Goal: Task Accomplishment & Management: Use online tool/utility

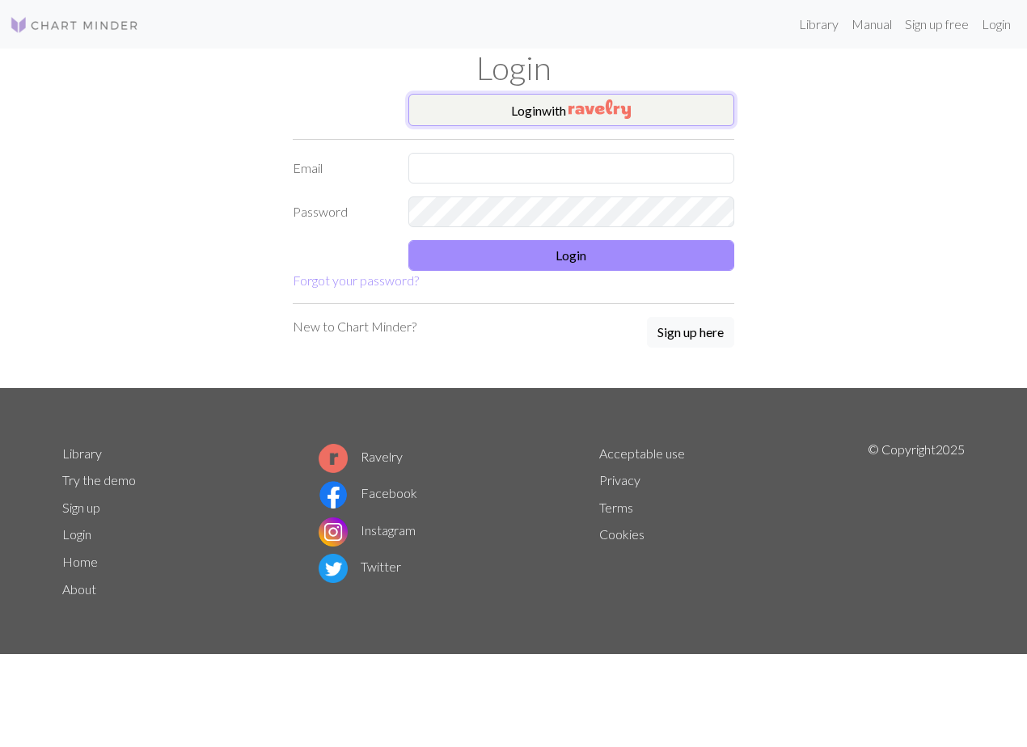
click at [628, 105] on img "button" at bounding box center [600, 108] width 62 height 19
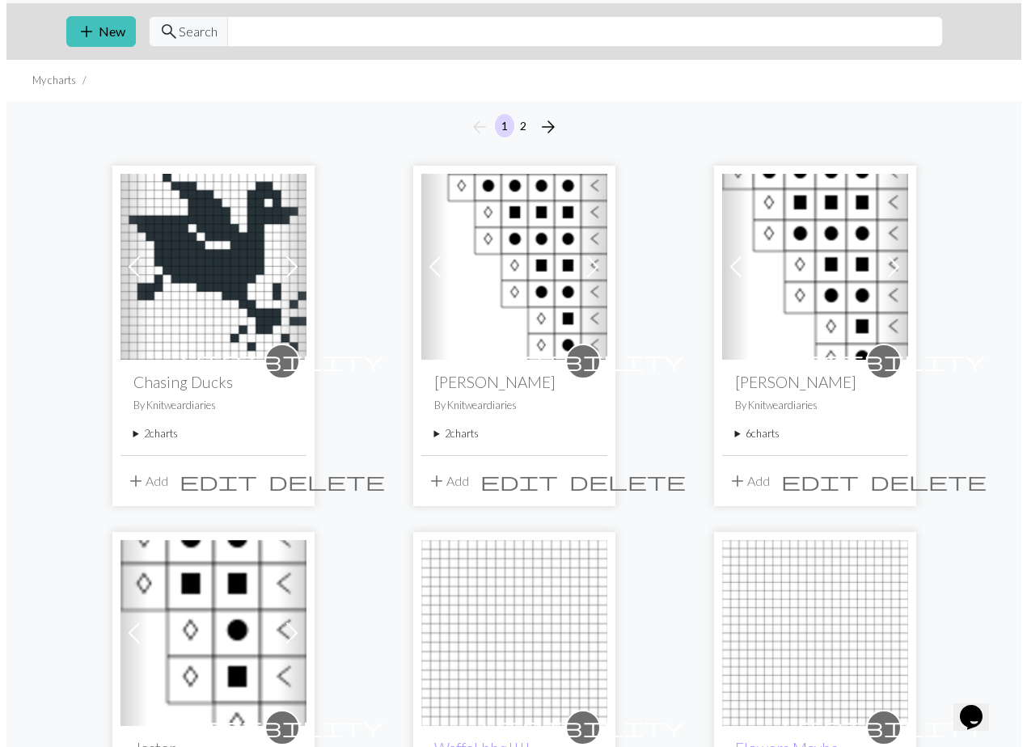
scroll to position [81, 0]
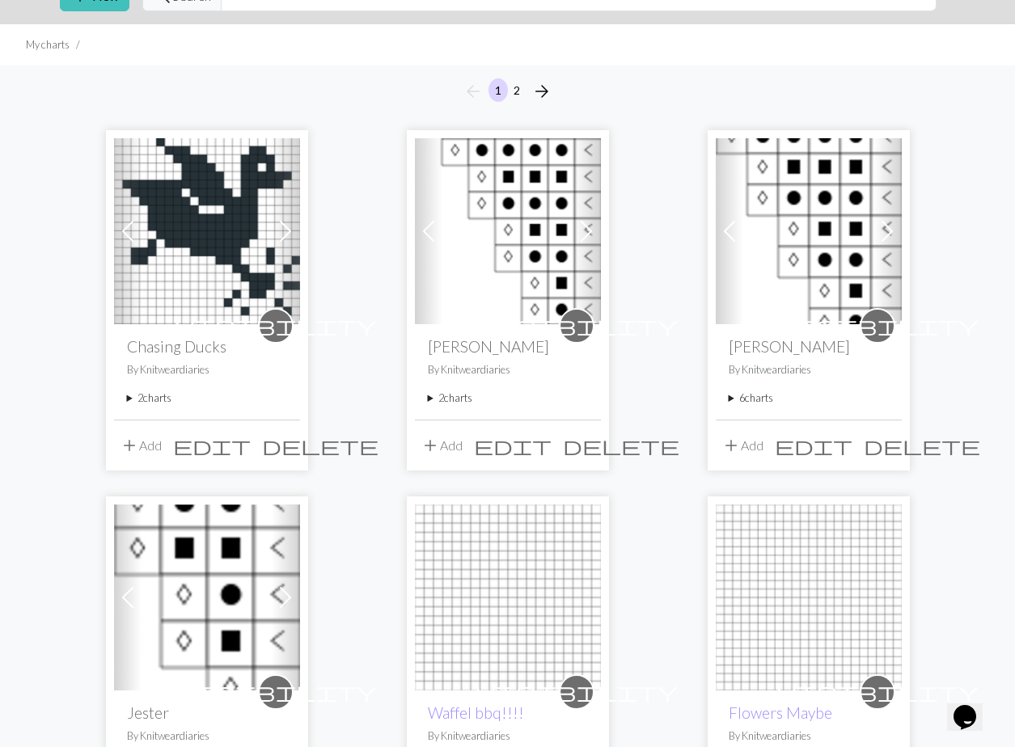
click at [142, 449] on button "add Add" at bounding box center [140, 445] width 53 height 31
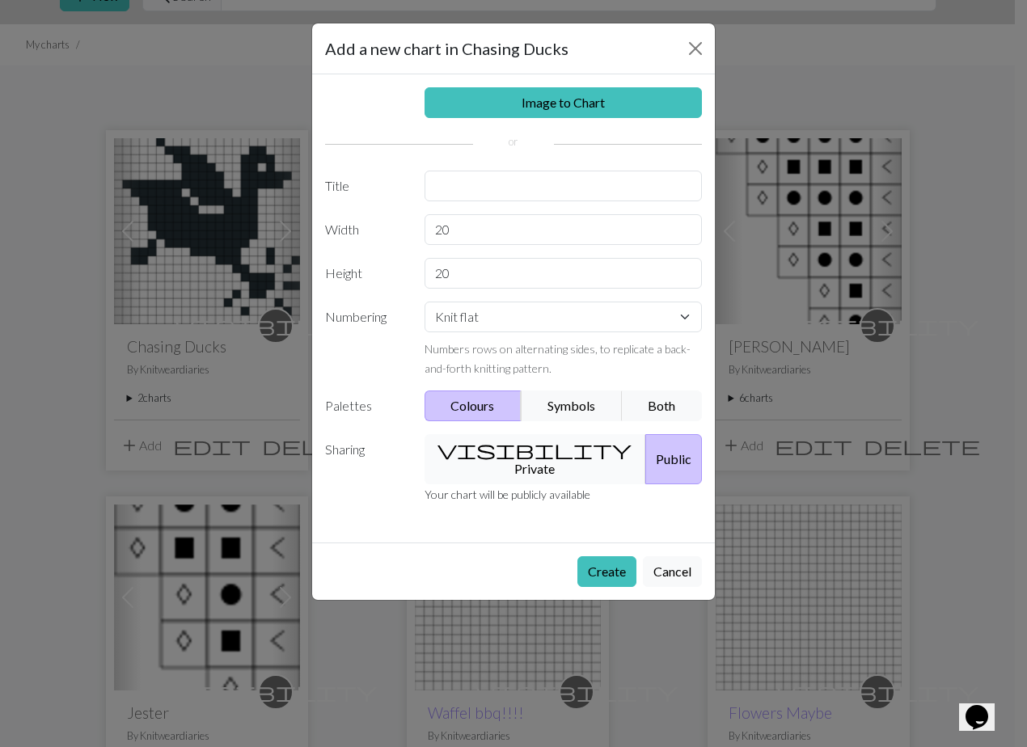
click at [482, 439] on span "visibility" at bounding box center [535, 449] width 194 height 23
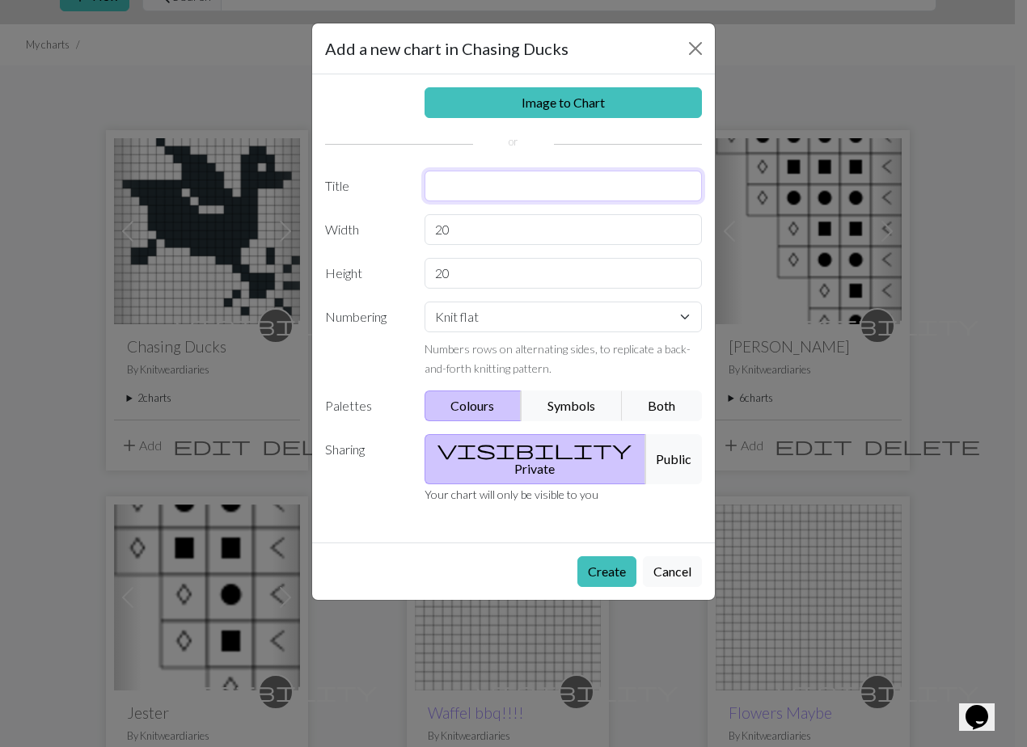
click at [477, 188] on input "text" at bounding box center [564, 186] width 278 height 31
type input "Feet!"
drag, startPoint x: 467, startPoint y: 226, endPoint x: 396, endPoint y: 238, distance: 72.2
click at [396, 238] on div "Width 20" at bounding box center [513, 229] width 396 height 31
type input "22"
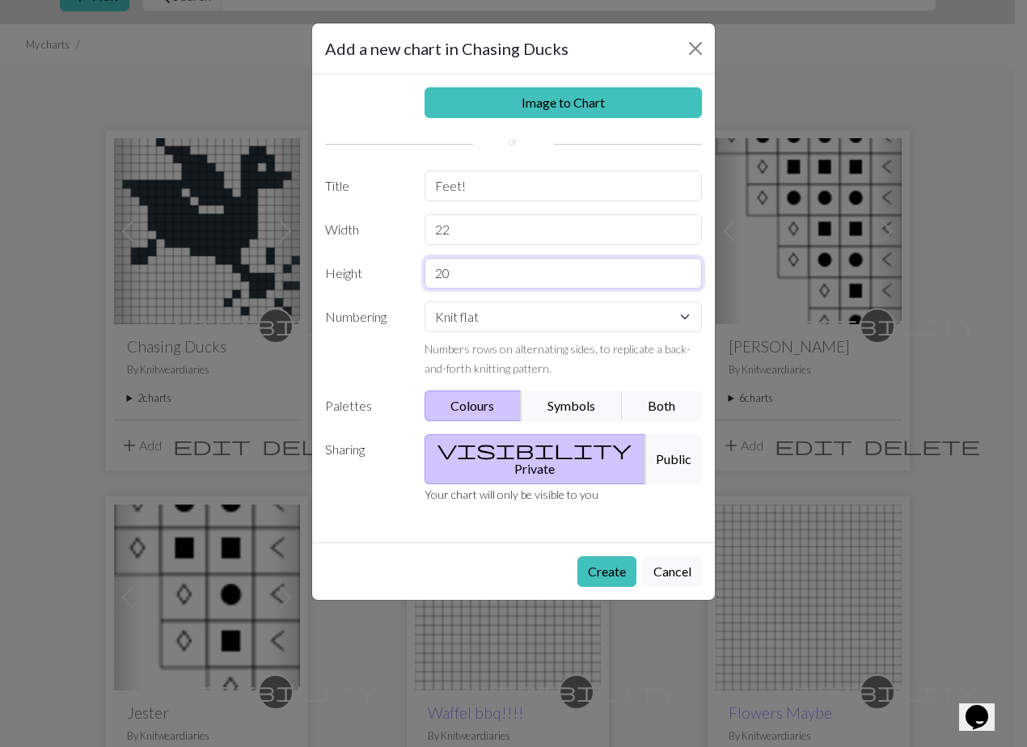
drag, startPoint x: 490, startPoint y: 281, endPoint x: 413, endPoint y: 280, distance: 76.9
click at [413, 280] on div "Height 20" at bounding box center [513, 273] width 396 height 31
type input "9"
click at [602, 556] on button "Create" at bounding box center [606, 571] width 59 height 31
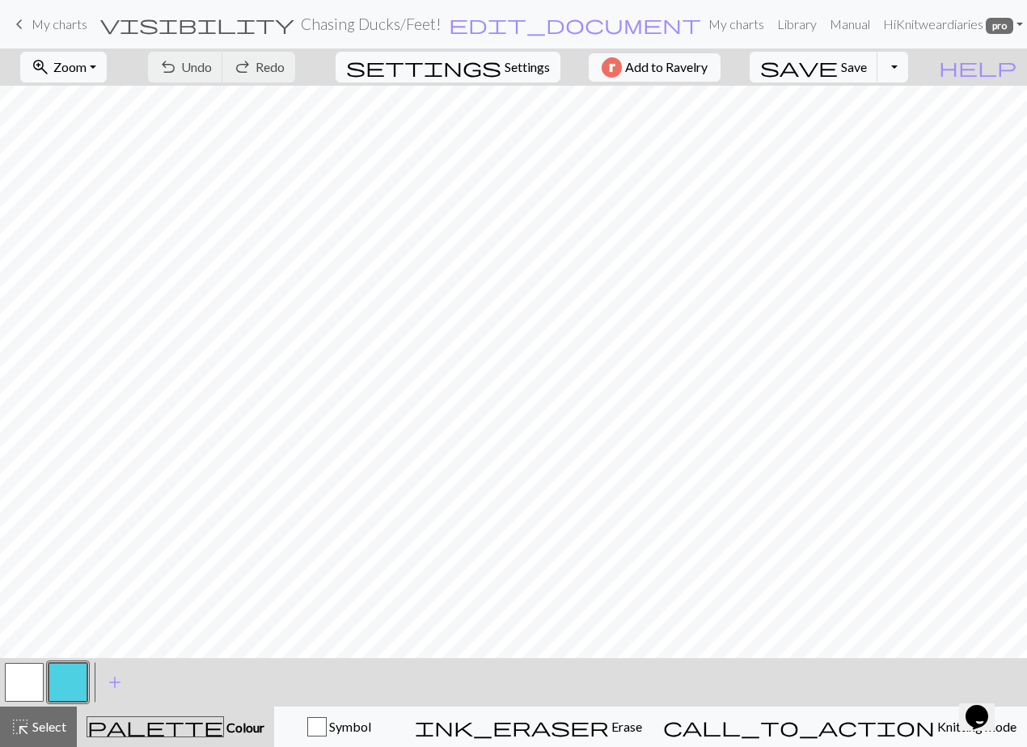
click at [66, 669] on button "button" at bounding box center [68, 682] width 39 height 39
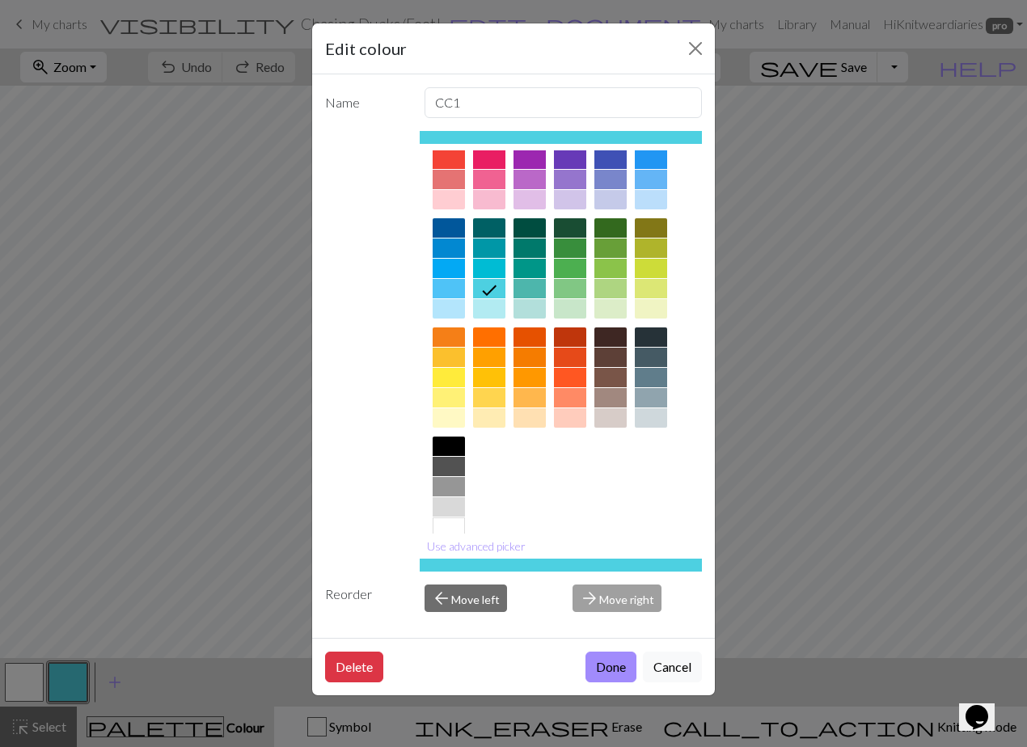
scroll to position [76, 0]
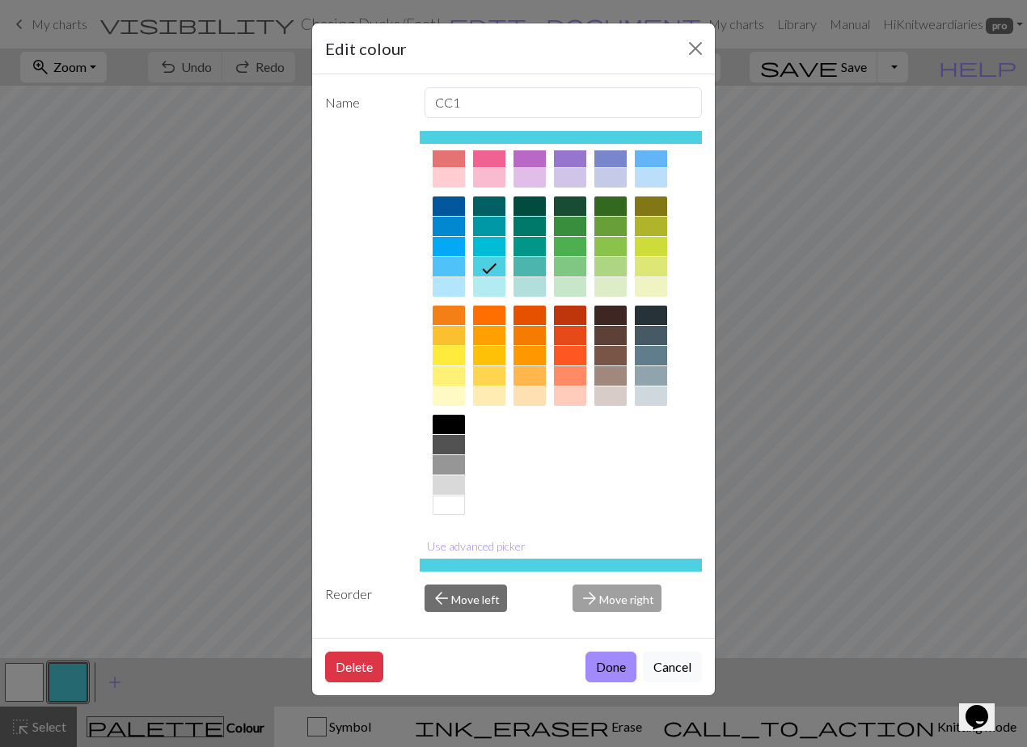
click at [657, 391] on div at bounding box center [651, 396] width 32 height 19
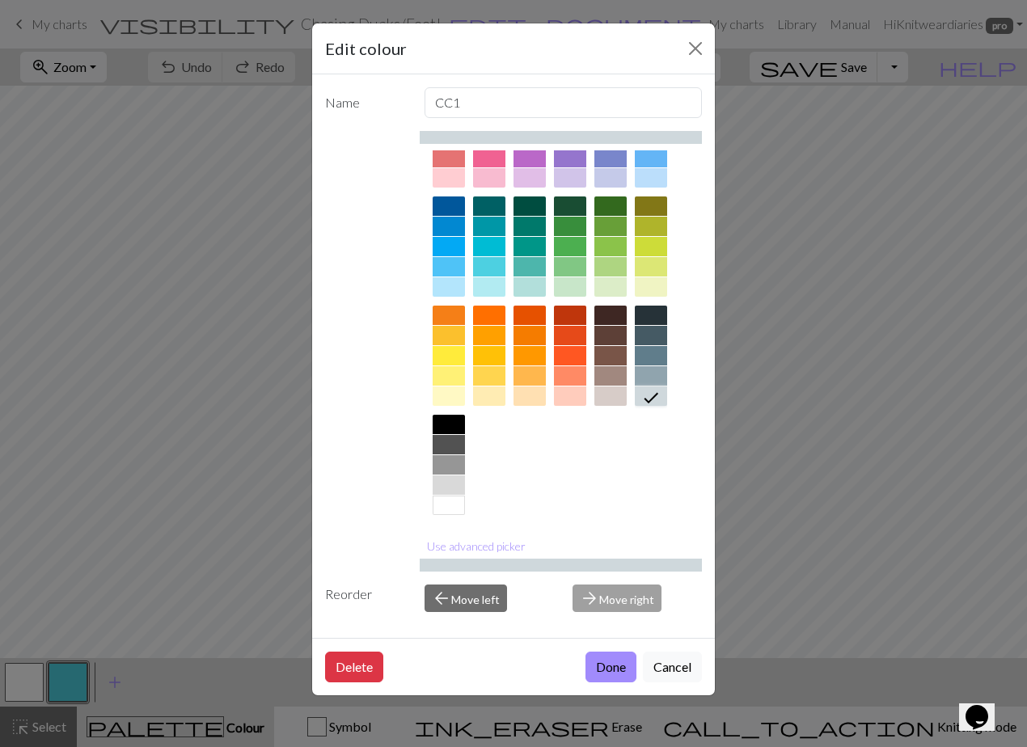
click at [220, 396] on div "Edit colour Name CC1 Use advanced picker Reorder arrow_back Move left arrow_for…" at bounding box center [513, 373] width 1027 height 747
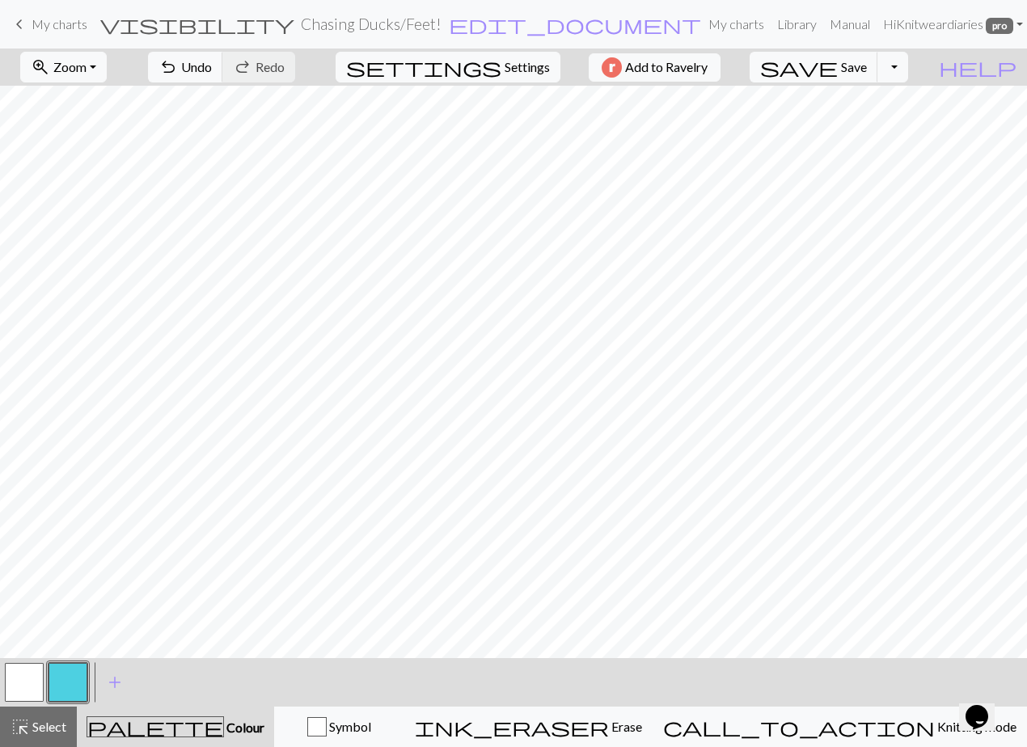
click at [64, 688] on button "button" at bounding box center [68, 682] width 39 height 39
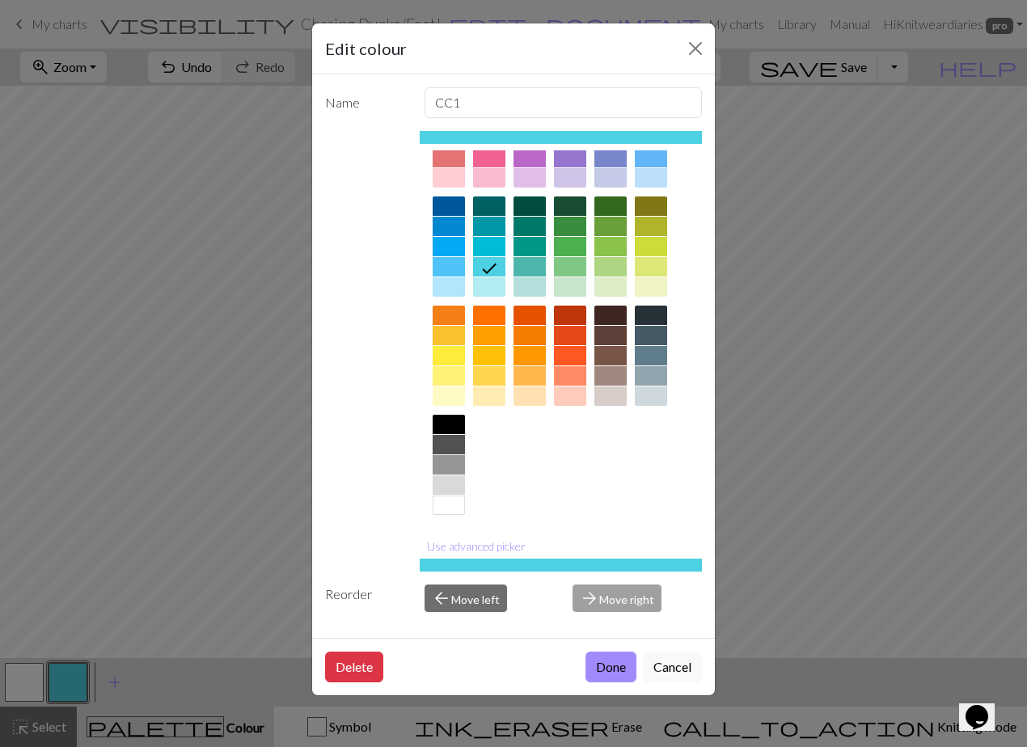
click at [641, 396] on div at bounding box center [651, 396] width 32 height 19
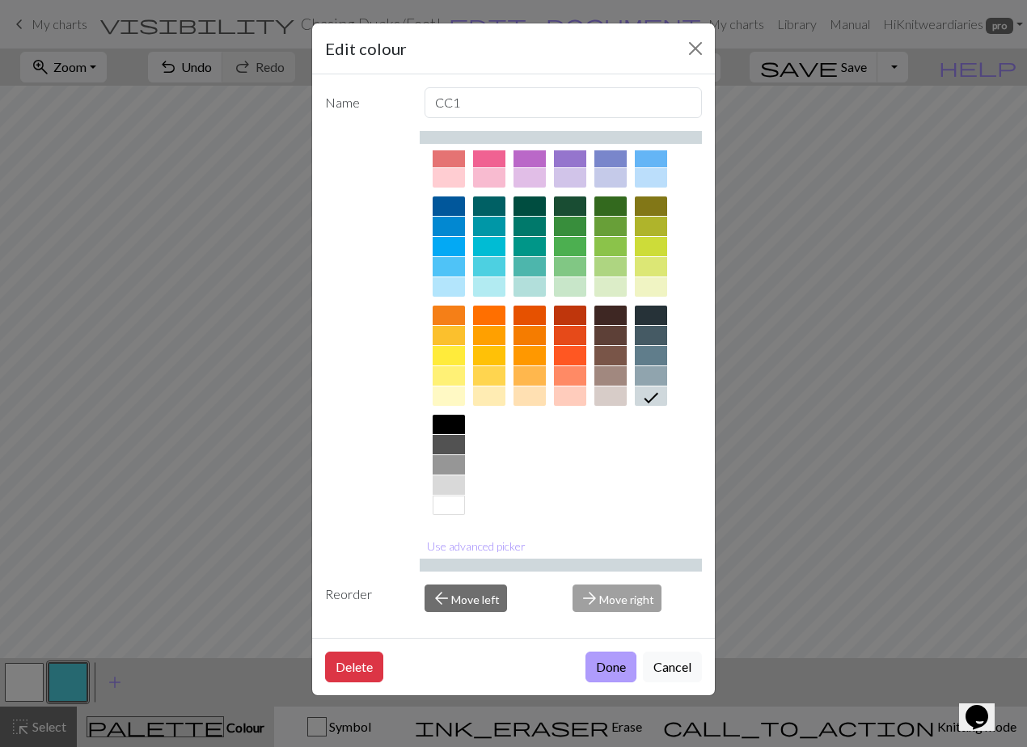
click at [611, 666] on button "Done" at bounding box center [611, 667] width 51 height 31
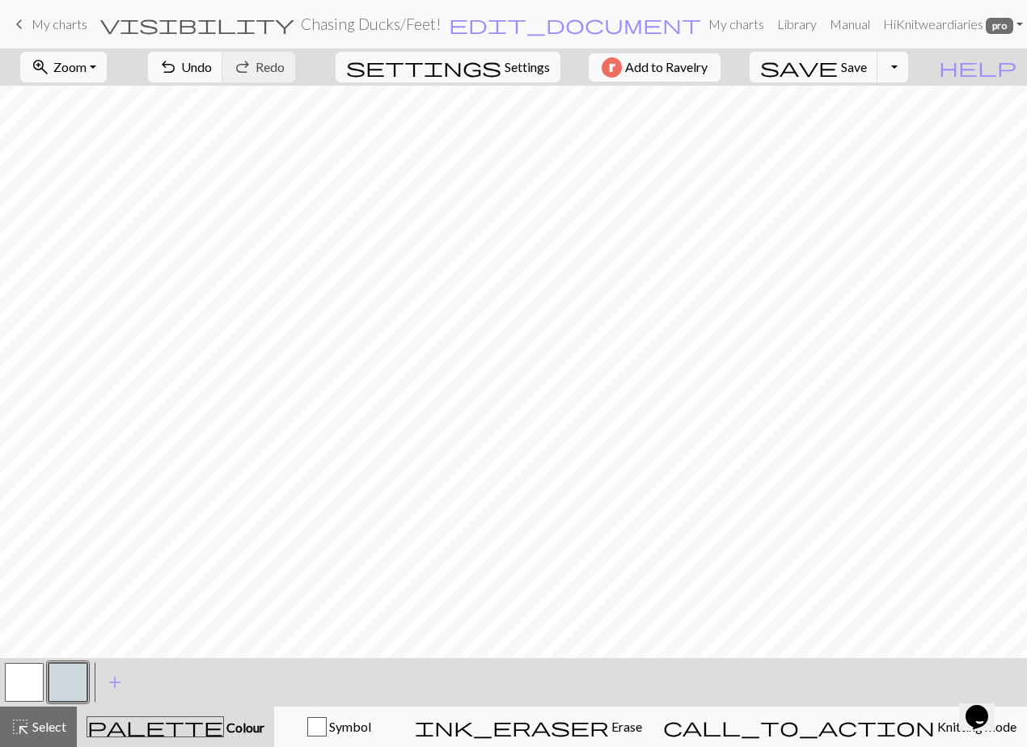
click at [73, 687] on button "button" at bounding box center [68, 682] width 39 height 39
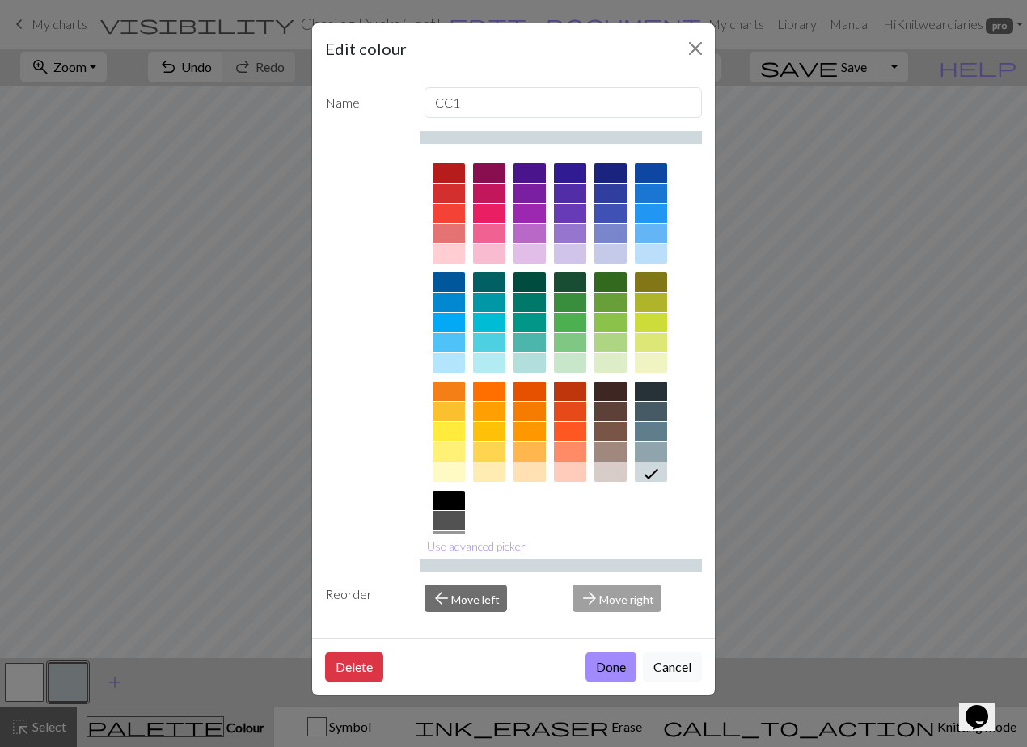
click at [657, 450] on div at bounding box center [651, 451] width 32 height 19
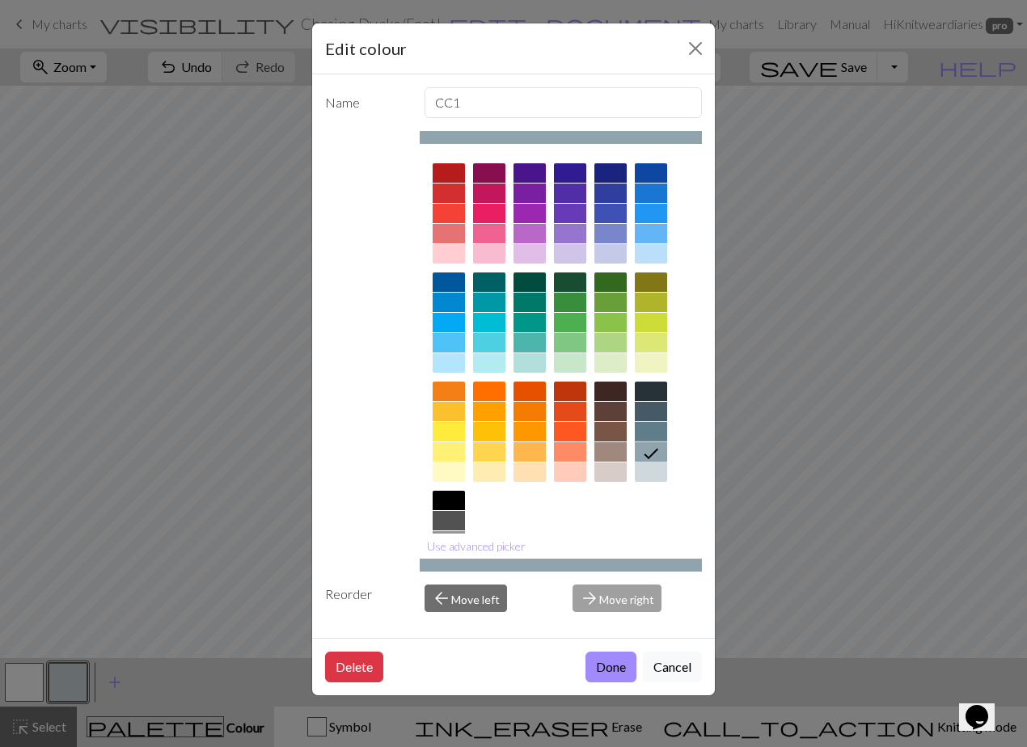
click at [611, 663] on button "Done" at bounding box center [611, 667] width 51 height 31
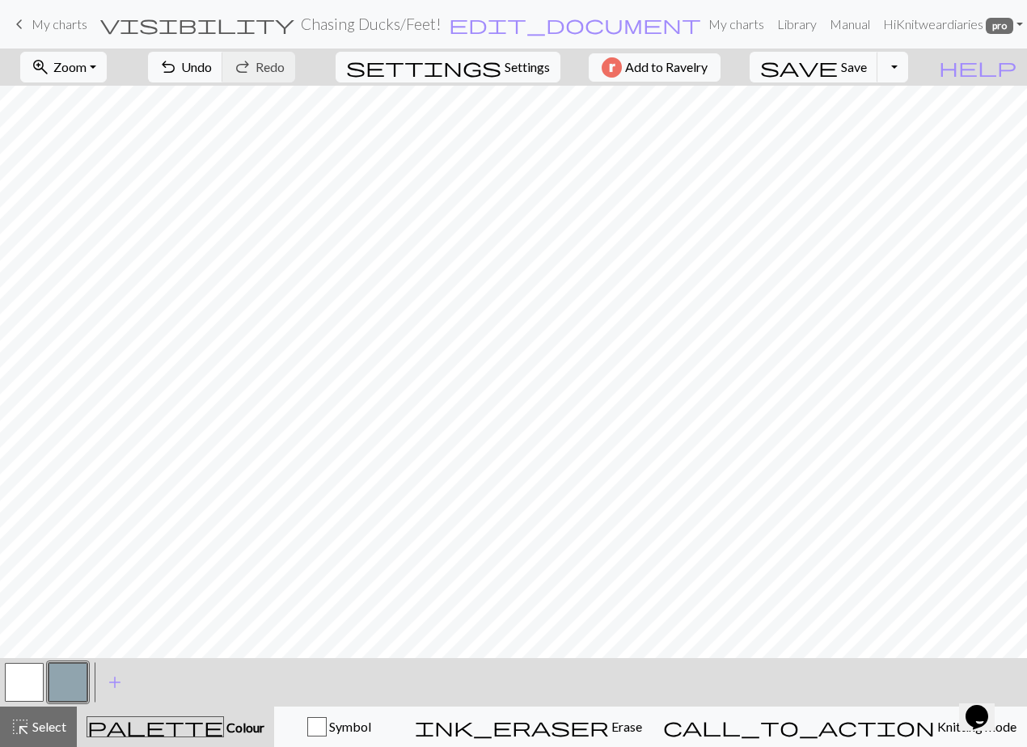
click at [25, 685] on button "button" at bounding box center [24, 682] width 39 height 39
click at [74, 678] on button "button" at bounding box center [68, 682] width 39 height 39
drag, startPoint x: 23, startPoint y: 683, endPoint x: 49, endPoint y: 668, distance: 29.7
click at [26, 680] on button "button" at bounding box center [24, 682] width 39 height 39
click at [59, 679] on button "button" at bounding box center [68, 682] width 39 height 39
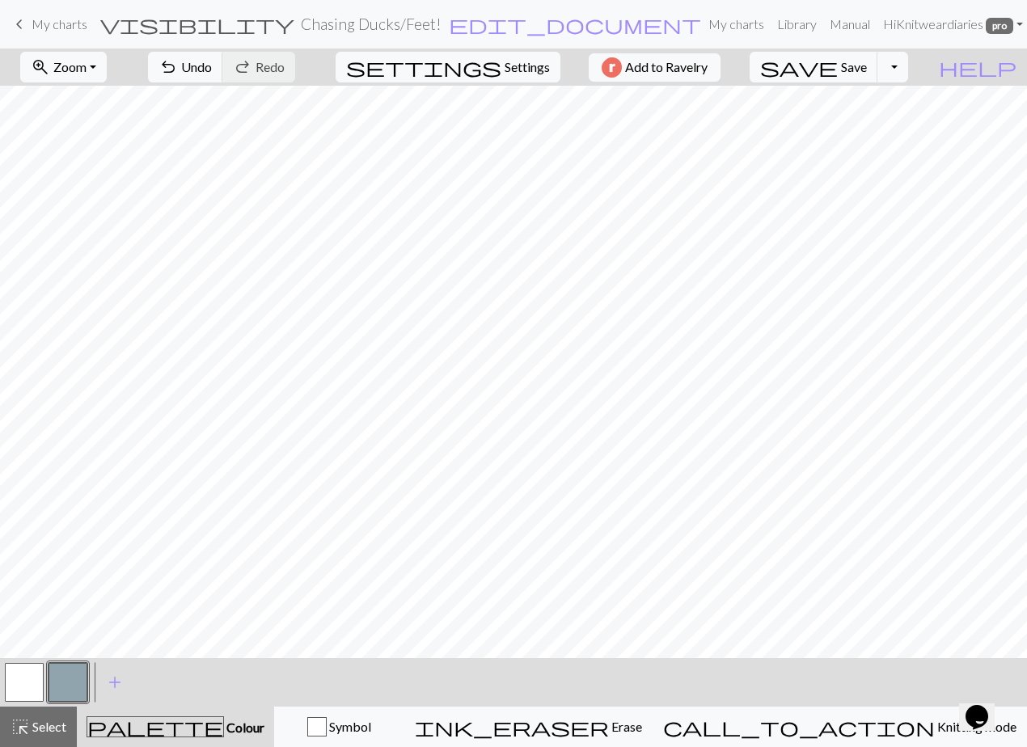
drag, startPoint x: 37, startPoint y: 686, endPoint x: 70, endPoint y: 672, distance: 35.9
click at [38, 686] on button "button" at bounding box center [24, 682] width 39 height 39
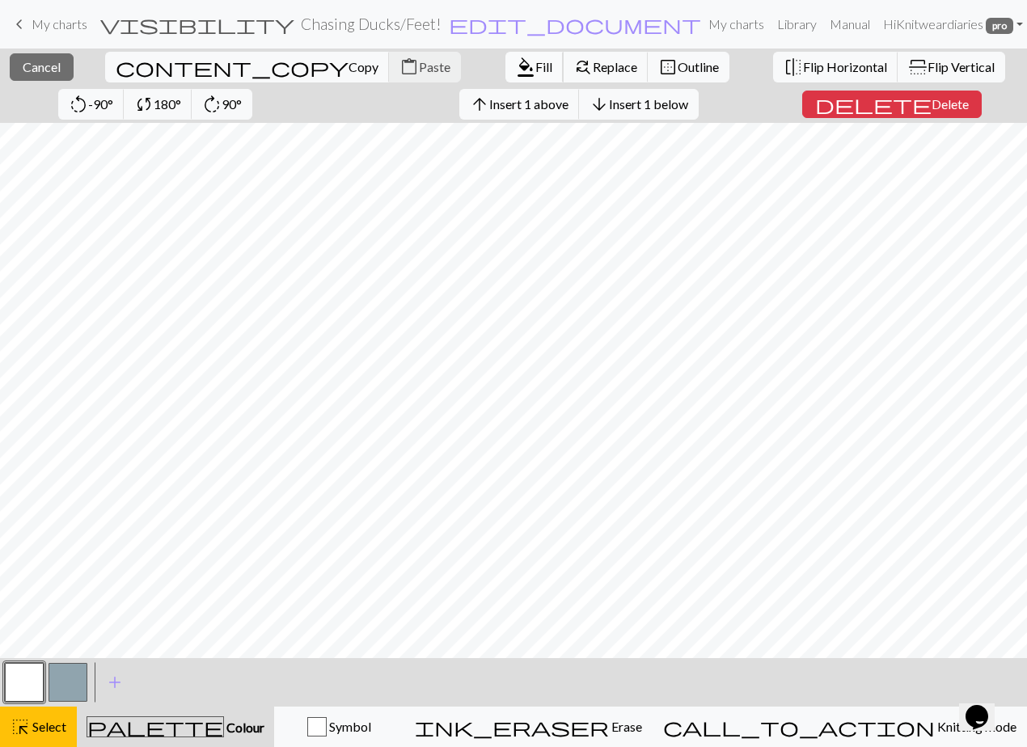
click at [535, 74] on span "Fill" at bounding box center [543, 66] width 17 height 15
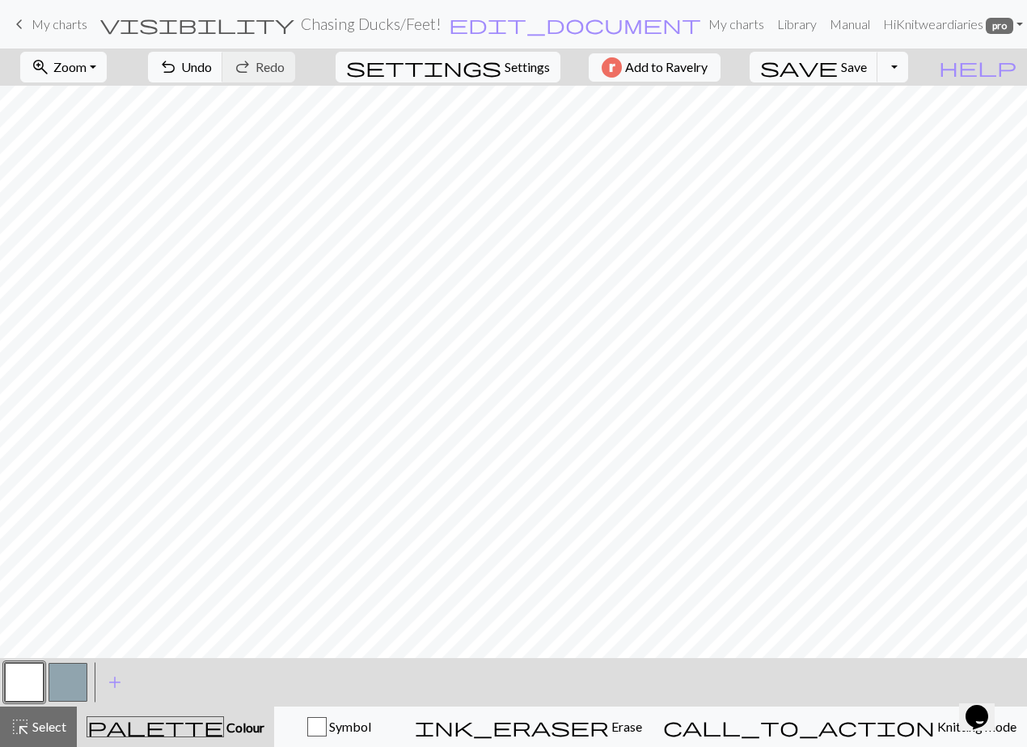
click at [76, 679] on button "button" at bounding box center [68, 682] width 39 height 39
click at [26, 679] on button "button" at bounding box center [24, 682] width 39 height 39
click at [85, 679] on button "button" at bounding box center [68, 682] width 39 height 39
click at [23, 675] on button "button" at bounding box center [24, 682] width 39 height 39
click at [22, 681] on button "button" at bounding box center [24, 682] width 39 height 39
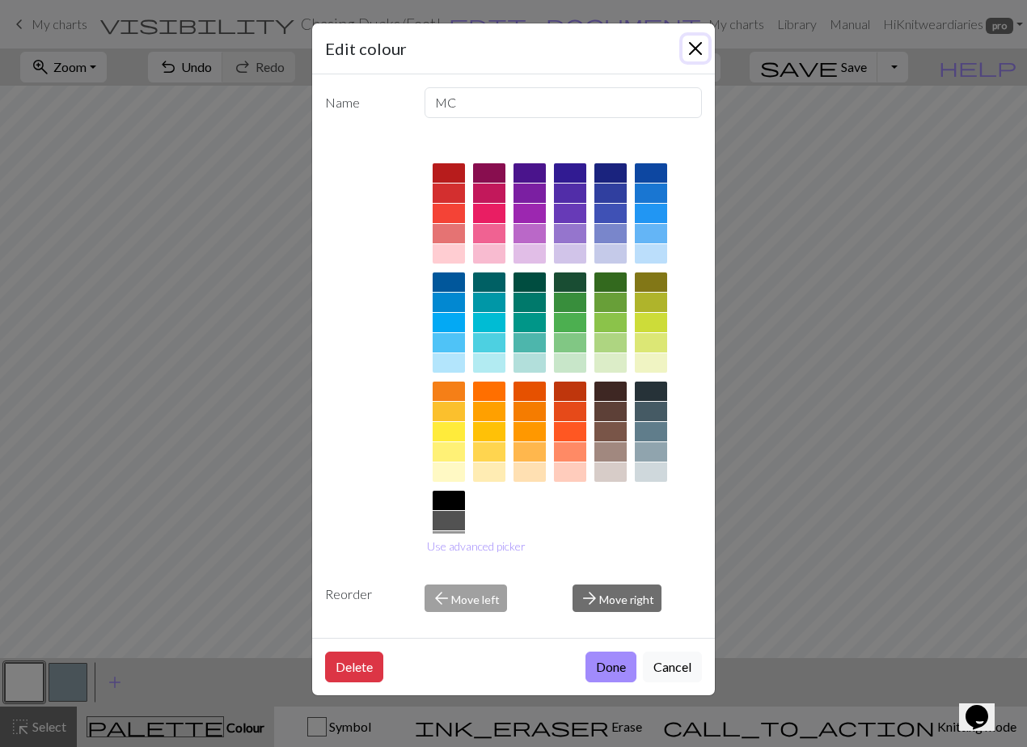
click at [694, 45] on button "Close" at bounding box center [696, 49] width 26 height 26
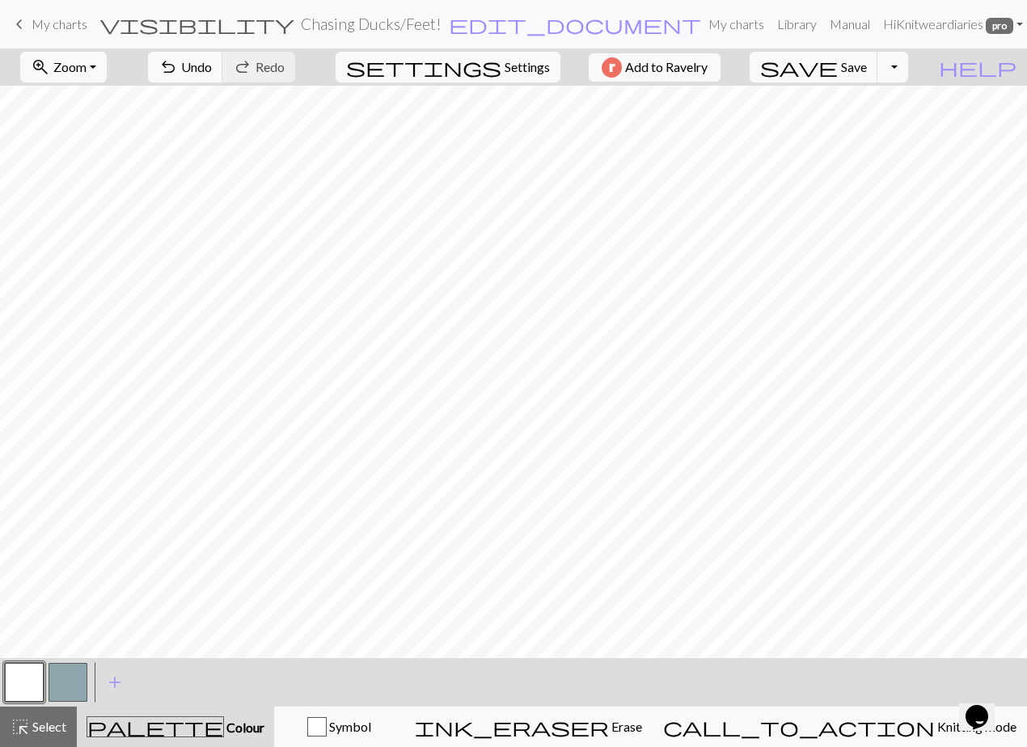
click at [68, 694] on button "button" at bounding box center [68, 682] width 39 height 39
drag, startPoint x: 30, startPoint y: 675, endPoint x: 47, endPoint y: 667, distance: 18.5
click at [31, 675] on button "button" at bounding box center [24, 682] width 39 height 39
click at [53, 683] on button "button" at bounding box center [68, 682] width 39 height 39
click at [29, 677] on button "button" at bounding box center [24, 682] width 39 height 39
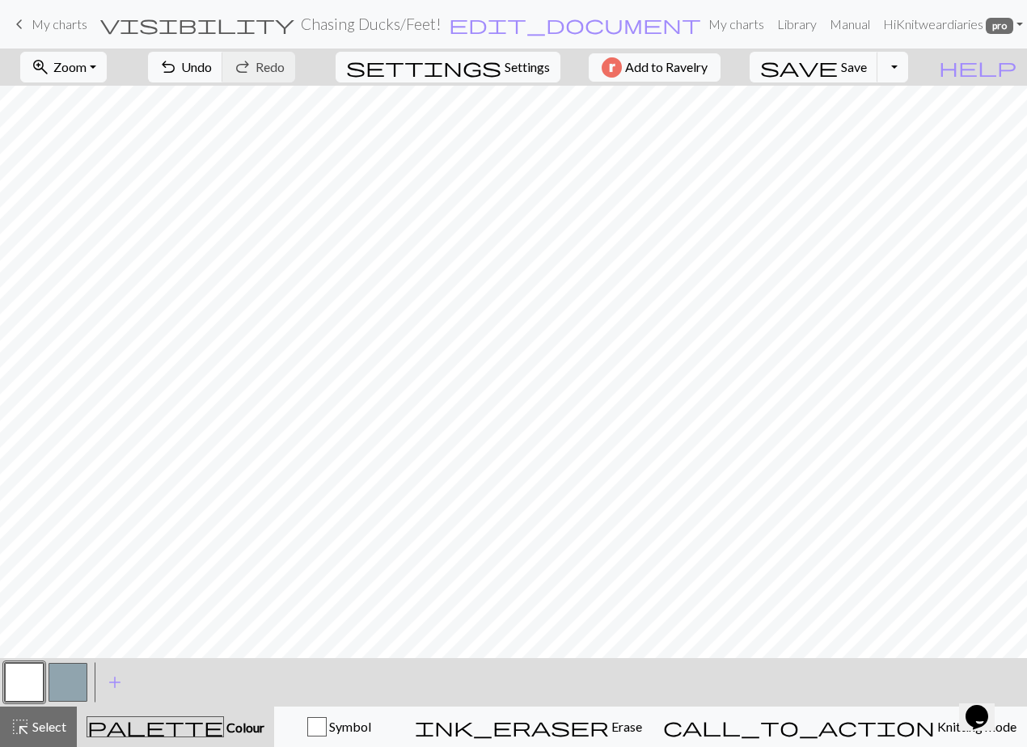
drag, startPoint x: 63, startPoint y: 671, endPoint x: 77, endPoint y: 659, distance: 17.8
click at [64, 671] on button "button" at bounding box center [68, 682] width 39 height 39
click at [37, 688] on button "button" at bounding box center [24, 682] width 39 height 39
drag, startPoint x: 70, startPoint y: 686, endPoint x: 94, endPoint y: 668, distance: 30.1
click at [70, 683] on button "button" at bounding box center [68, 682] width 39 height 39
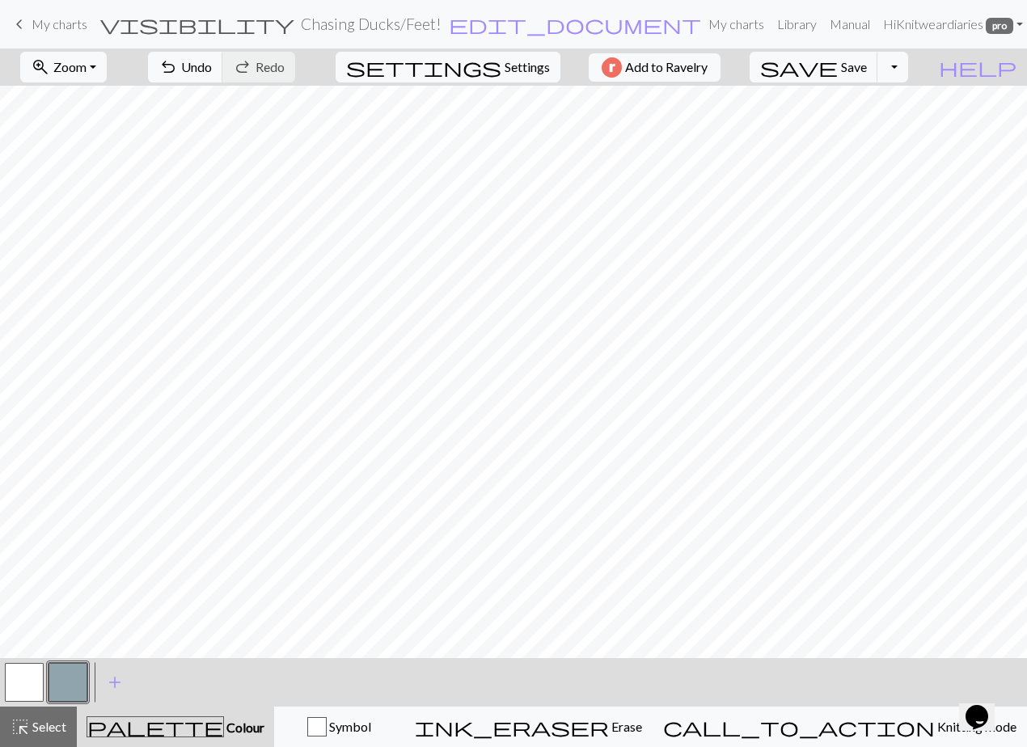
click at [37, 675] on button "button" at bounding box center [24, 682] width 39 height 39
click at [58, 679] on button "button" at bounding box center [68, 682] width 39 height 39
drag, startPoint x: 31, startPoint y: 692, endPoint x: 57, endPoint y: 666, distance: 36.6
click at [30, 692] on button "button" at bounding box center [24, 682] width 39 height 39
click at [62, 684] on button "button" at bounding box center [68, 682] width 39 height 39
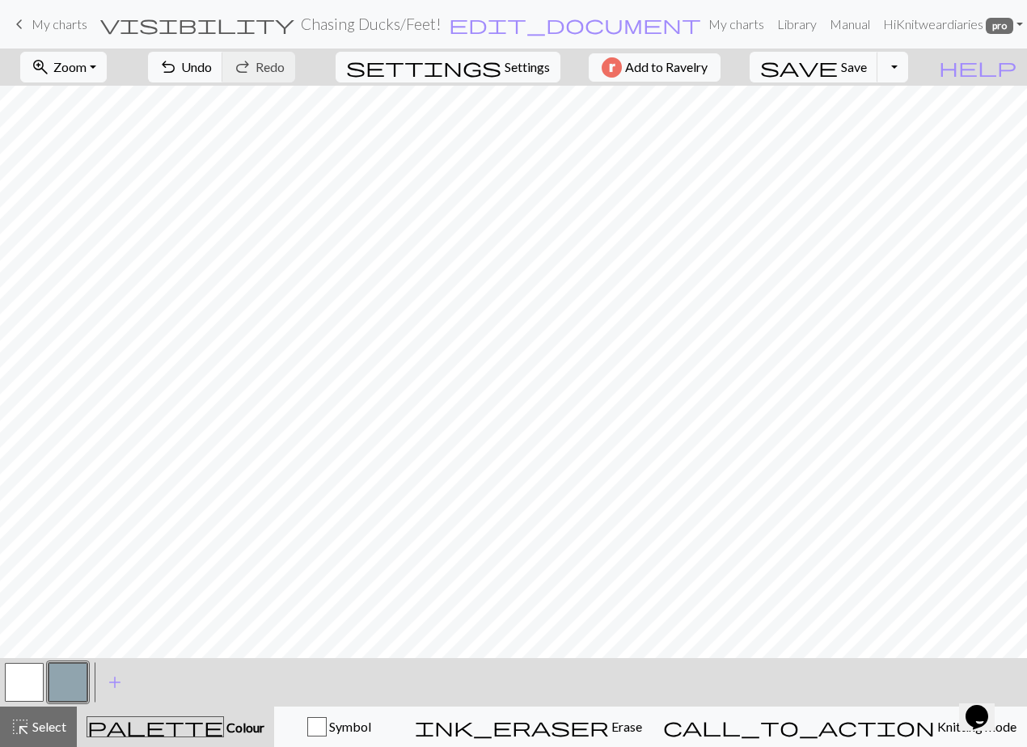
click at [25, 677] on button "button" at bounding box center [24, 682] width 39 height 39
click at [70, 690] on button "button" at bounding box center [68, 682] width 39 height 39
click at [28, 692] on button "button" at bounding box center [24, 682] width 39 height 39
click at [61, 683] on button "button" at bounding box center [68, 682] width 39 height 39
click at [73, 674] on button "button" at bounding box center [68, 682] width 39 height 39
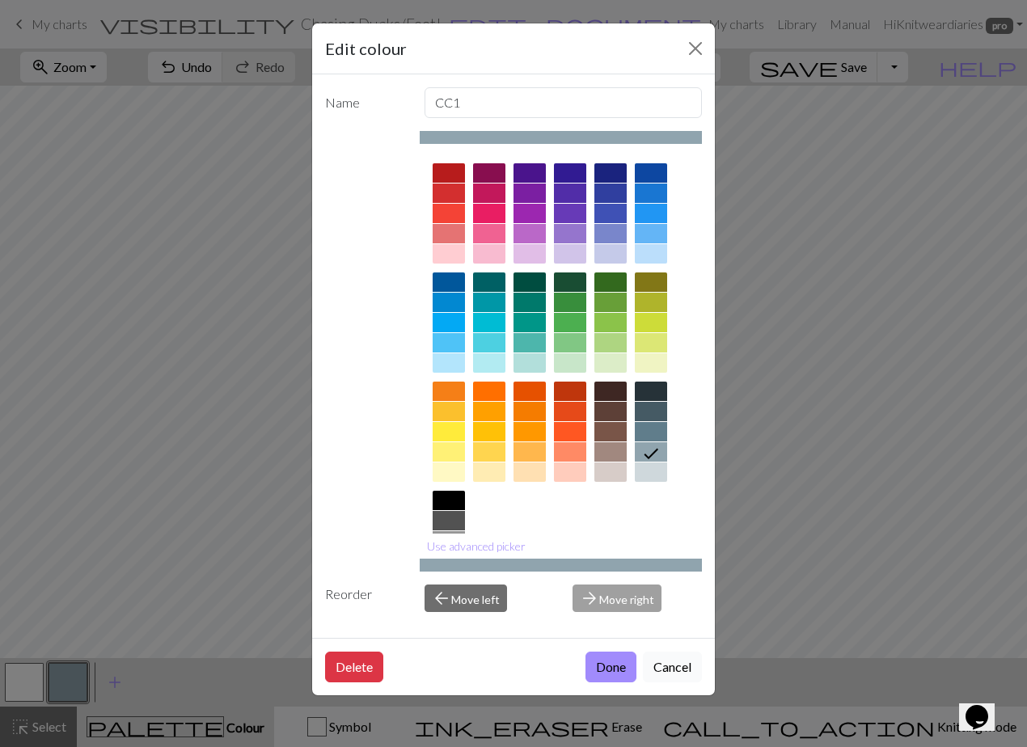
click at [679, 661] on button "Cancel" at bounding box center [672, 667] width 59 height 31
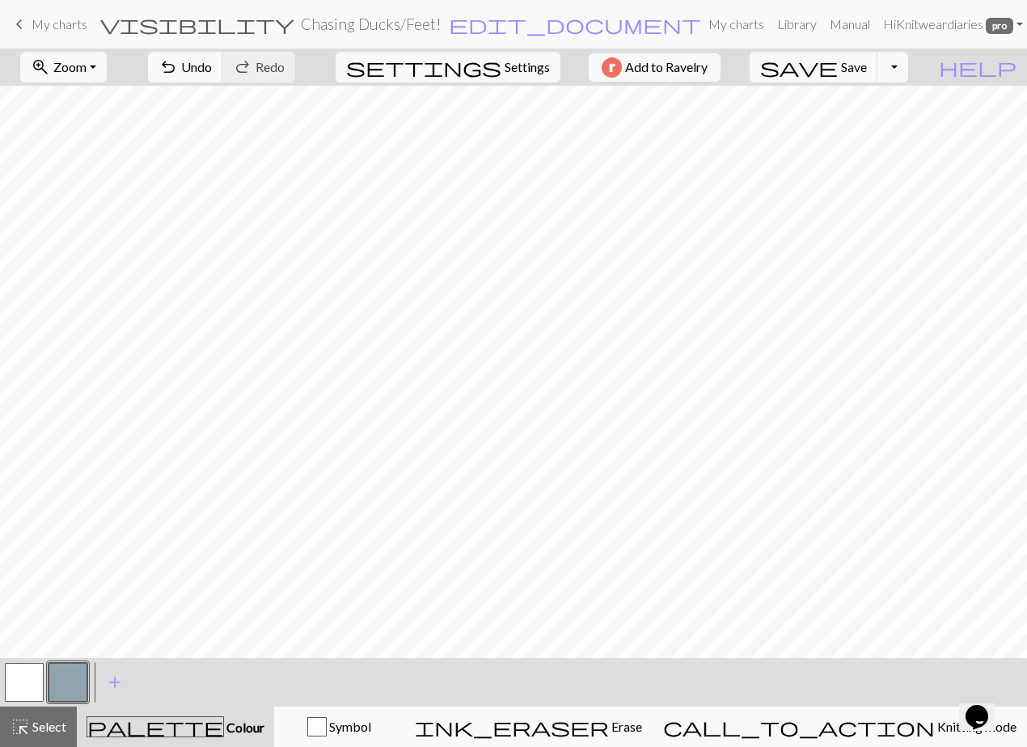
click at [32, 683] on button "button" at bounding box center [24, 682] width 39 height 39
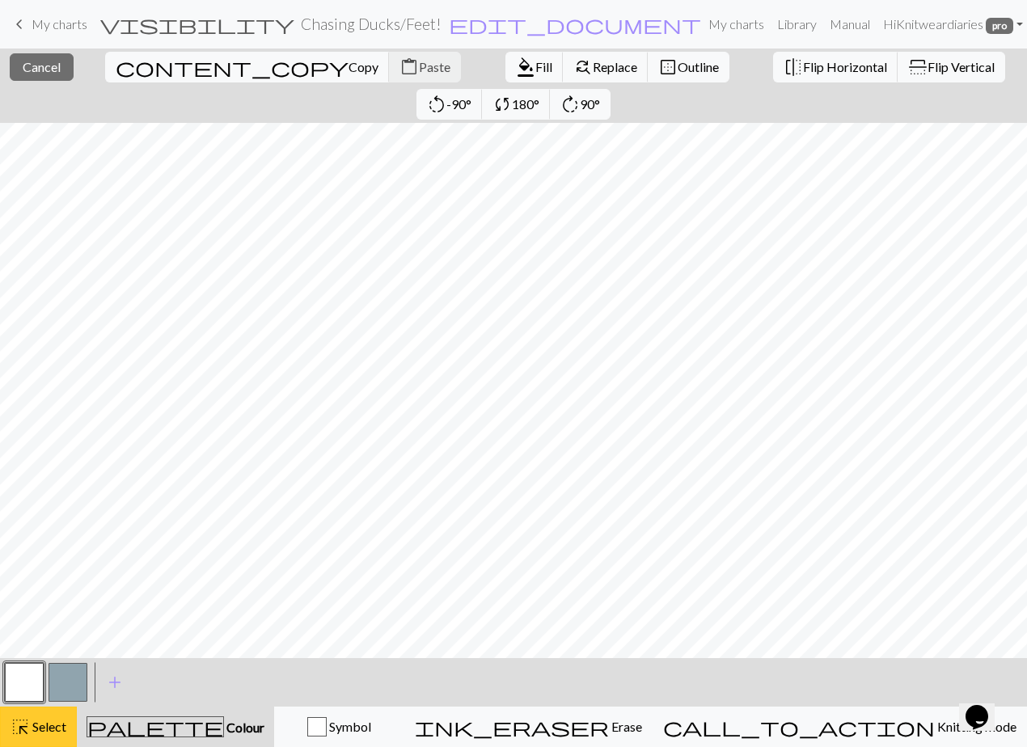
click at [30, 737] on button "highlight_alt Select Select" at bounding box center [38, 727] width 77 height 40
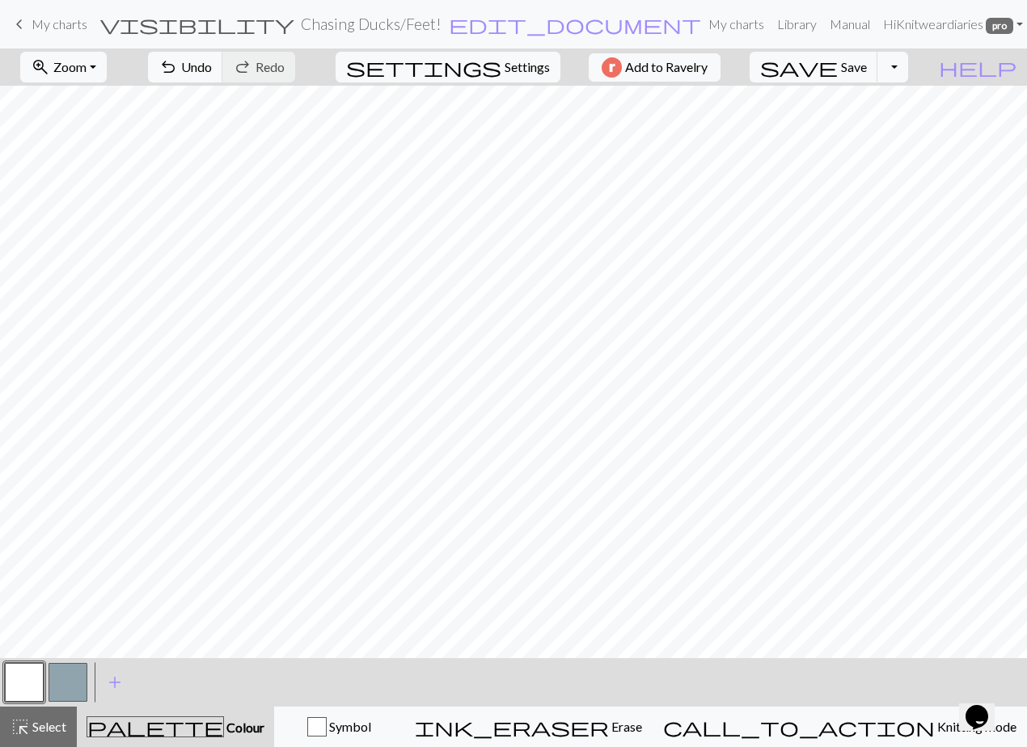
click at [36, 671] on button "button" at bounding box center [24, 682] width 39 height 39
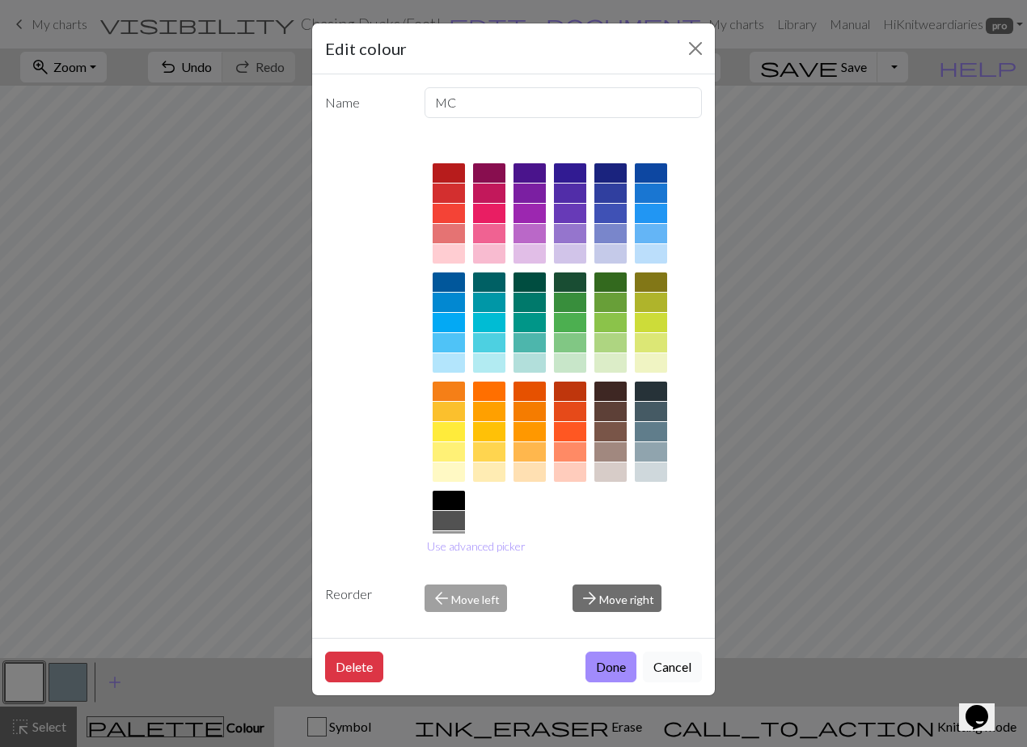
click at [675, 659] on button "Cancel" at bounding box center [672, 667] width 59 height 31
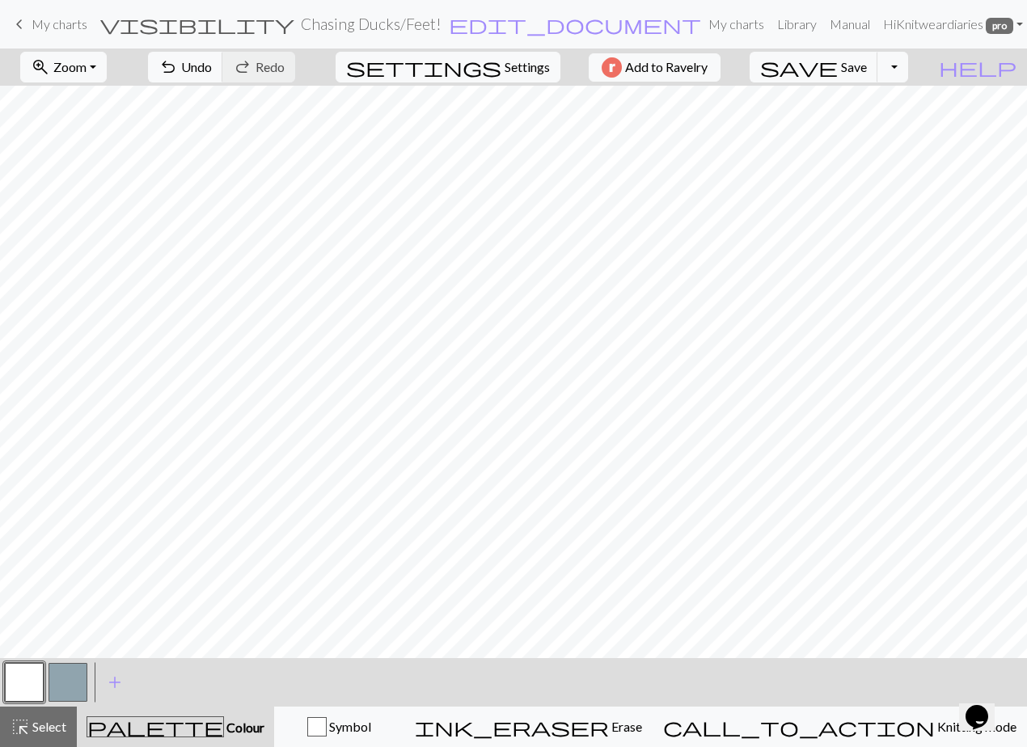
click at [81, 673] on button "button" at bounding box center [68, 682] width 39 height 39
click at [62, 676] on button "button" at bounding box center [68, 682] width 39 height 39
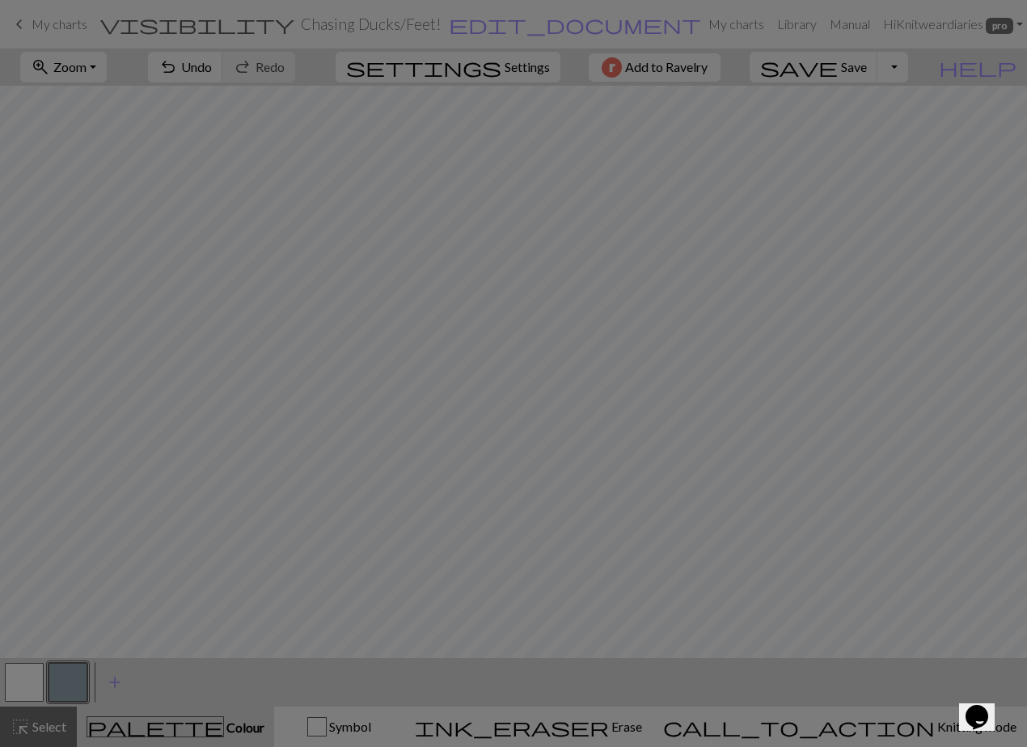
click at [23, 679] on div "Edit colour Name CC1 Use advanced picker Reorder arrow_back Move left arrow_for…" at bounding box center [513, 373] width 1027 height 747
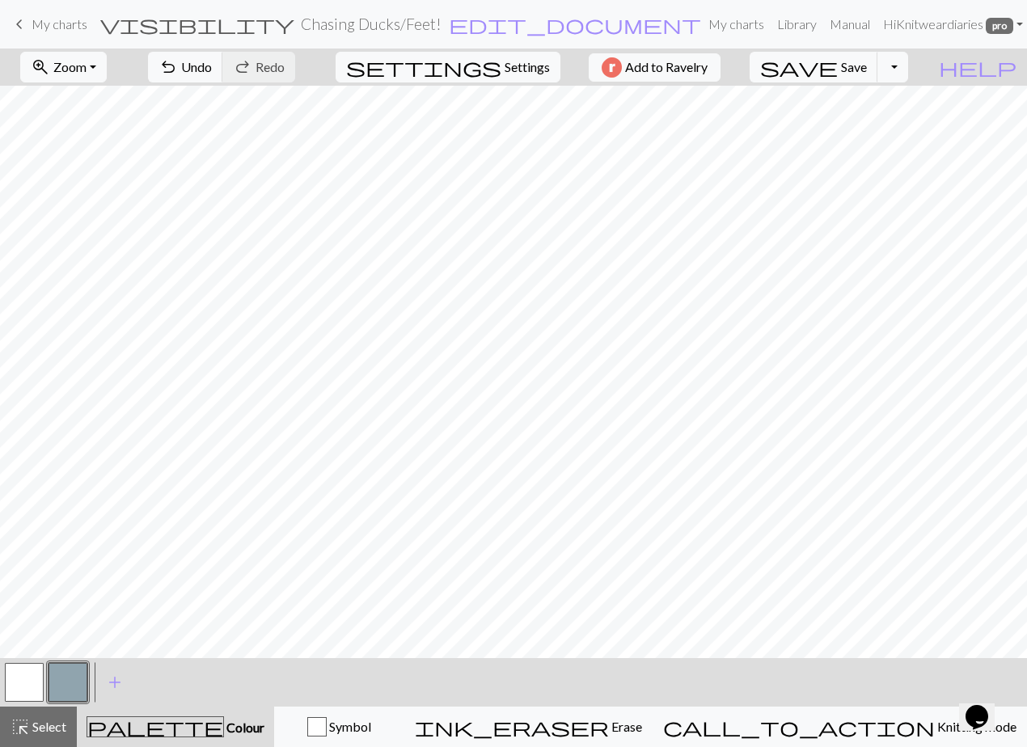
click at [14, 687] on button "button" at bounding box center [24, 682] width 39 height 39
click at [70, 675] on button "button" at bounding box center [68, 682] width 39 height 39
click at [62, 680] on button "button" at bounding box center [68, 682] width 39 height 39
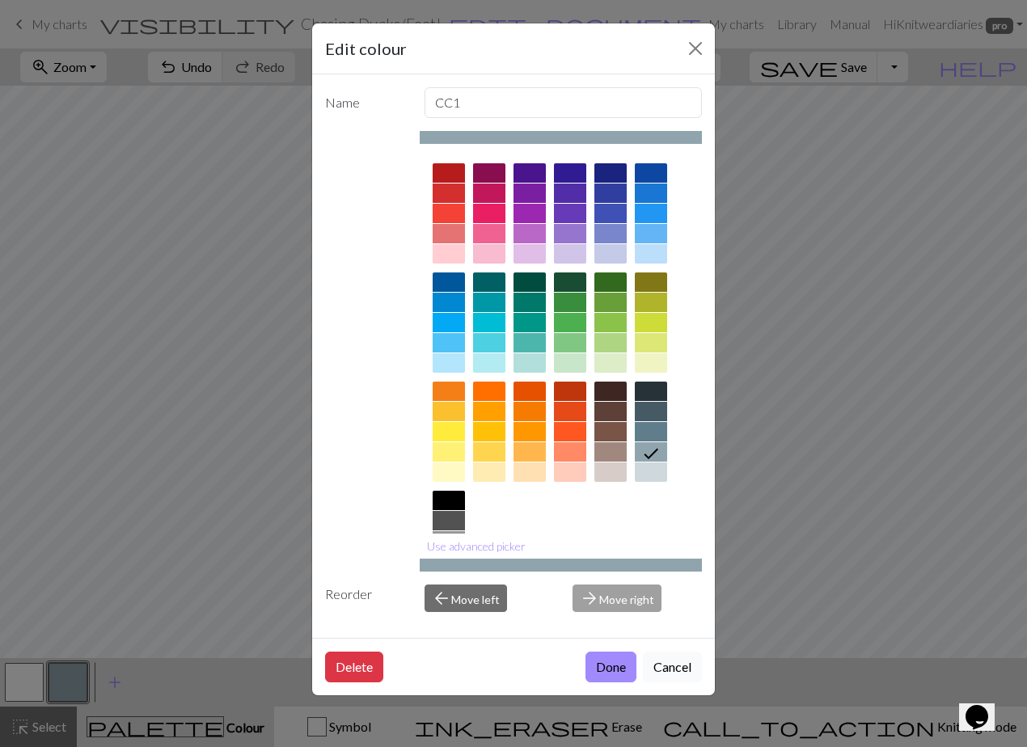
click at [665, 662] on button "Cancel" at bounding box center [672, 667] width 59 height 31
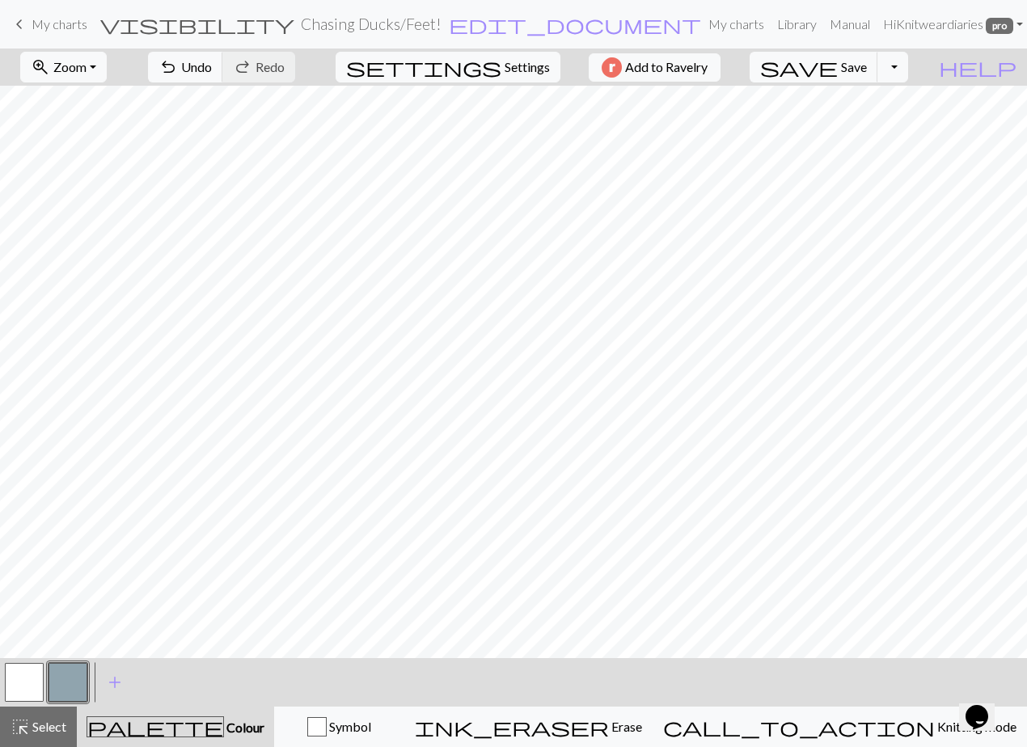
click at [32, 671] on button "button" at bounding box center [24, 682] width 39 height 39
click at [20, 679] on button "button" at bounding box center [24, 682] width 39 height 39
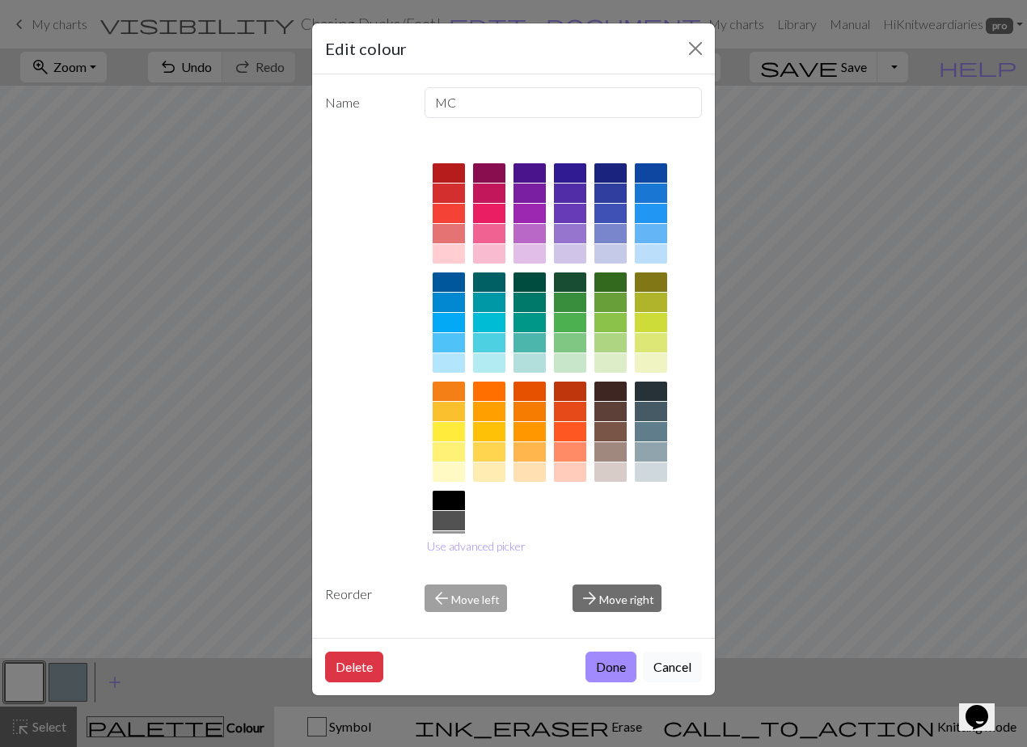
click at [671, 665] on button "Cancel" at bounding box center [672, 667] width 59 height 31
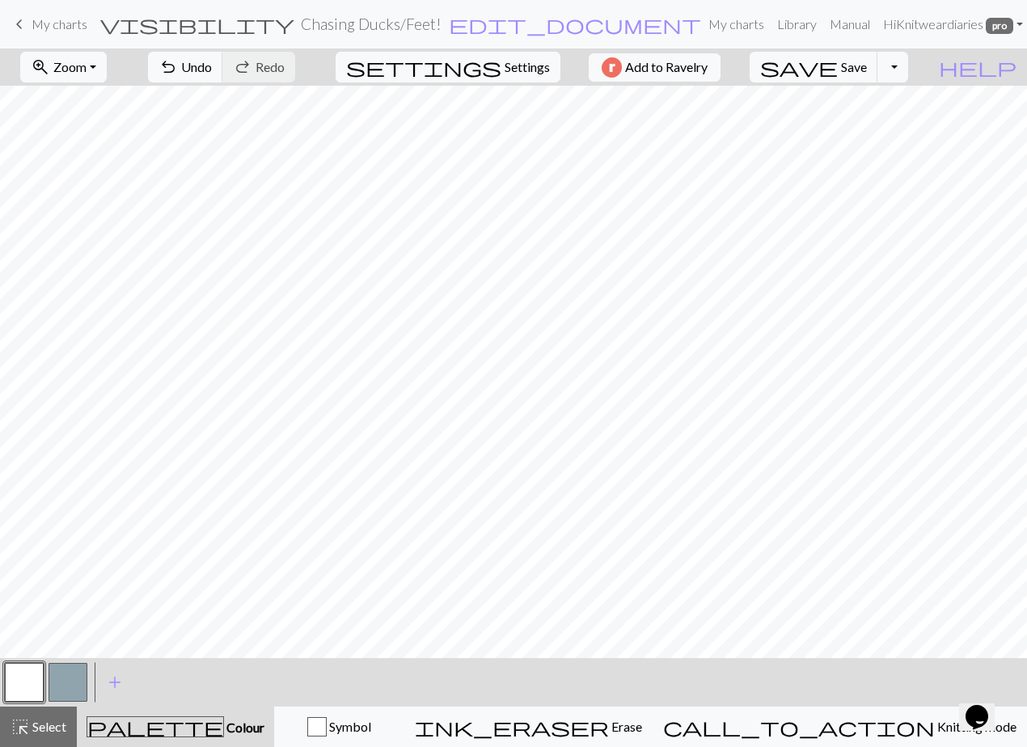
drag, startPoint x: 61, startPoint y: 688, endPoint x: 82, endPoint y: 662, distance: 34.0
click at [61, 687] on button "button" at bounding box center [68, 682] width 39 height 39
click at [26, 691] on button "button" at bounding box center [24, 682] width 39 height 39
click at [62, 683] on button "button" at bounding box center [68, 682] width 39 height 39
drag, startPoint x: 22, startPoint y: 677, endPoint x: 34, endPoint y: 665, distance: 17.2
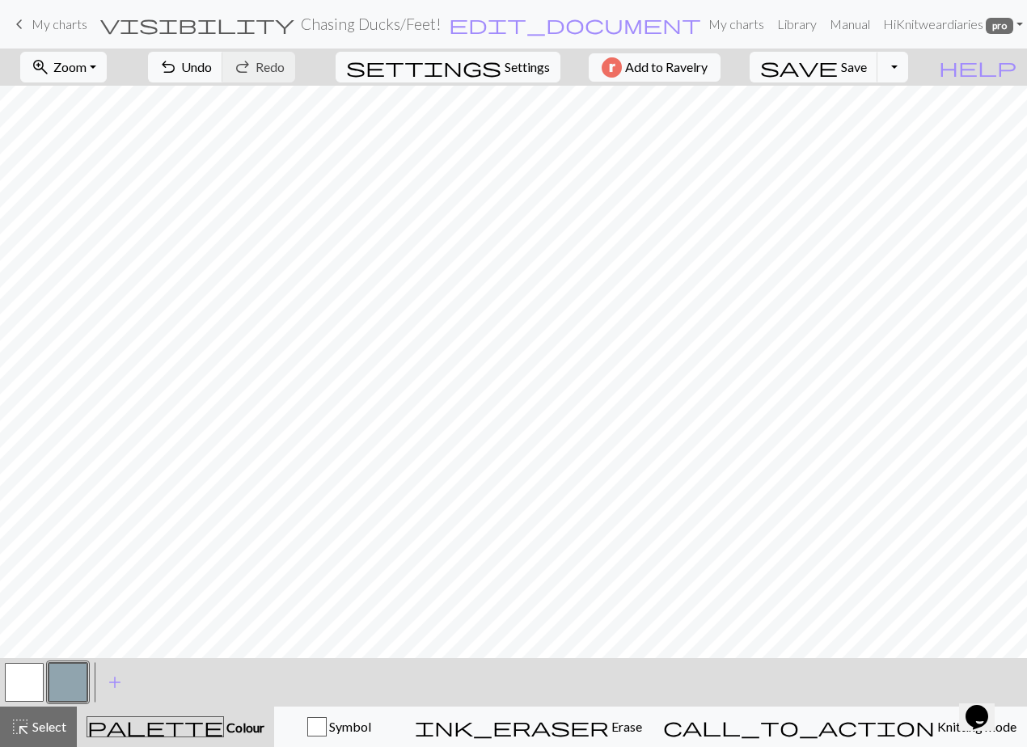
click at [23, 675] on button "button" at bounding box center [24, 682] width 39 height 39
click at [25, 687] on button "button" at bounding box center [24, 682] width 39 height 39
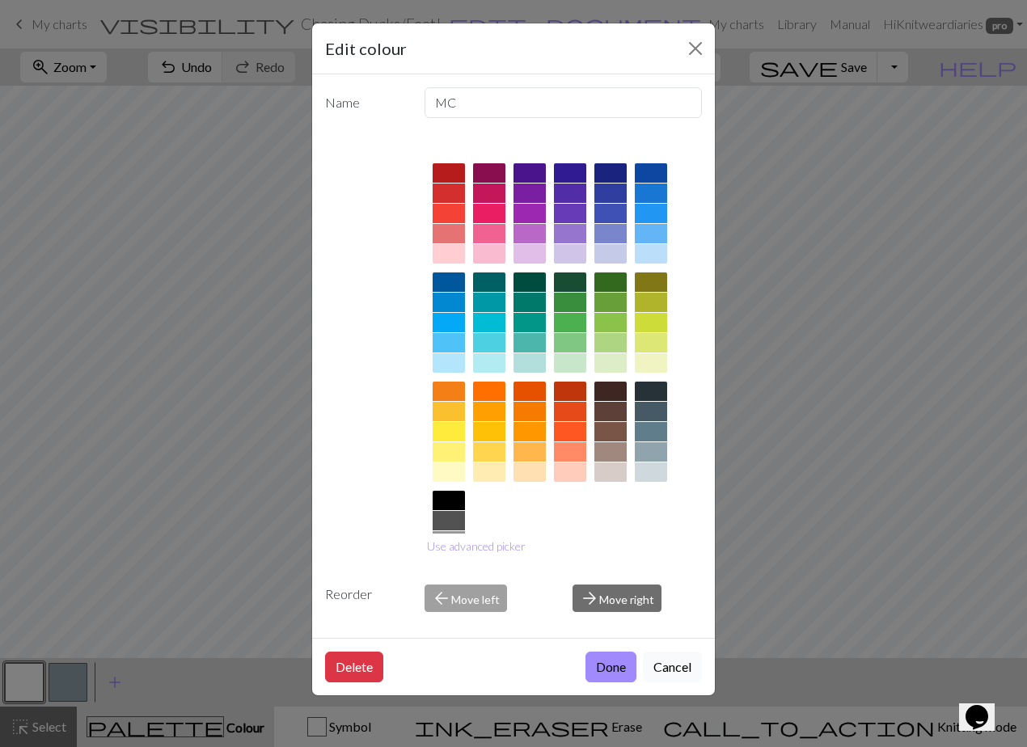
click at [670, 671] on button "Cancel" at bounding box center [672, 667] width 59 height 31
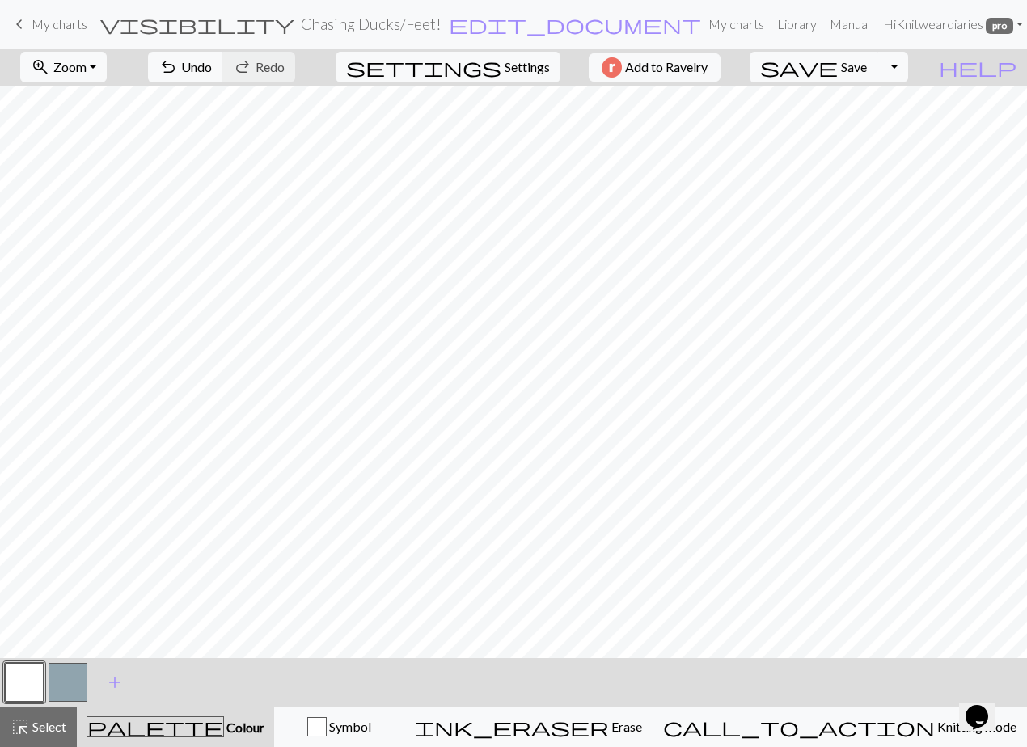
drag, startPoint x: 62, startPoint y: 679, endPoint x: 74, endPoint y: 675, distance: 13.1
click at [63, 679] on button "button" at bounding box center [68, 682] width 39 height 39
click at [15, 687] on button "button" at bounding box center [24, 682] width 39 height 39
click at [62, 679] on button "button" at bounding box center [68, 682] width 39 height 39
click at [29, 675] on button "button" at bounding box center [24, 682] width 39 height 39
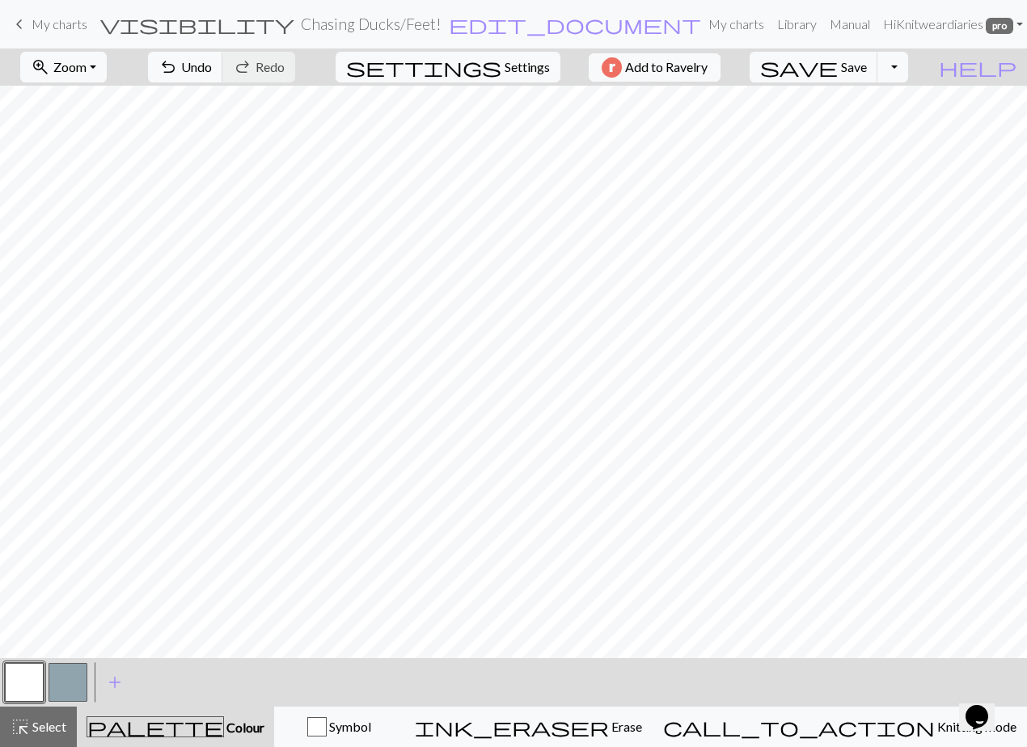
click at [74, 679] on button "button" at bounding box center [68, 682] width 39 height 39
click at [20, 679] on button "button" at bounding box center [24, 682] width 39 height 39
click at [838, 66] on span "save" at bounding box center [799, 67] width 78 height 23
click at [908, 68] on button "Toggle Dropdown" at bounding box center [893, 67] width 31 height 31
click at [878, 104] on button "file_copy Save a copy" at bounding box center [774, 103] width 267 height 26
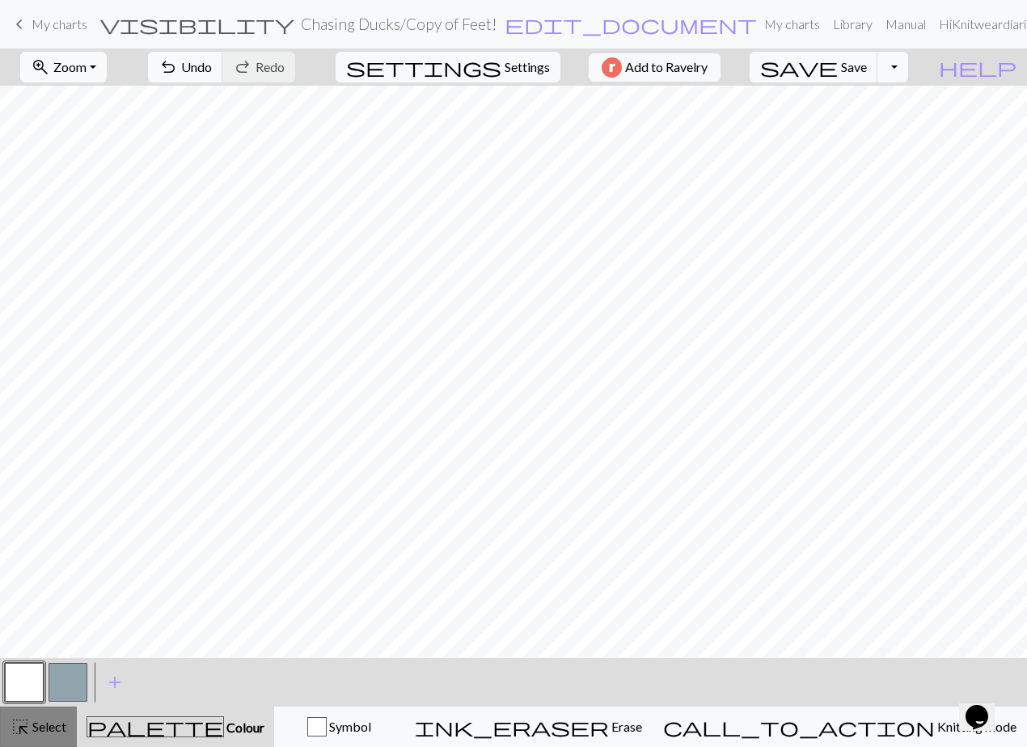
click at [44, 730] on span "Select" at bounding box center [48, 726] width 36 height 15
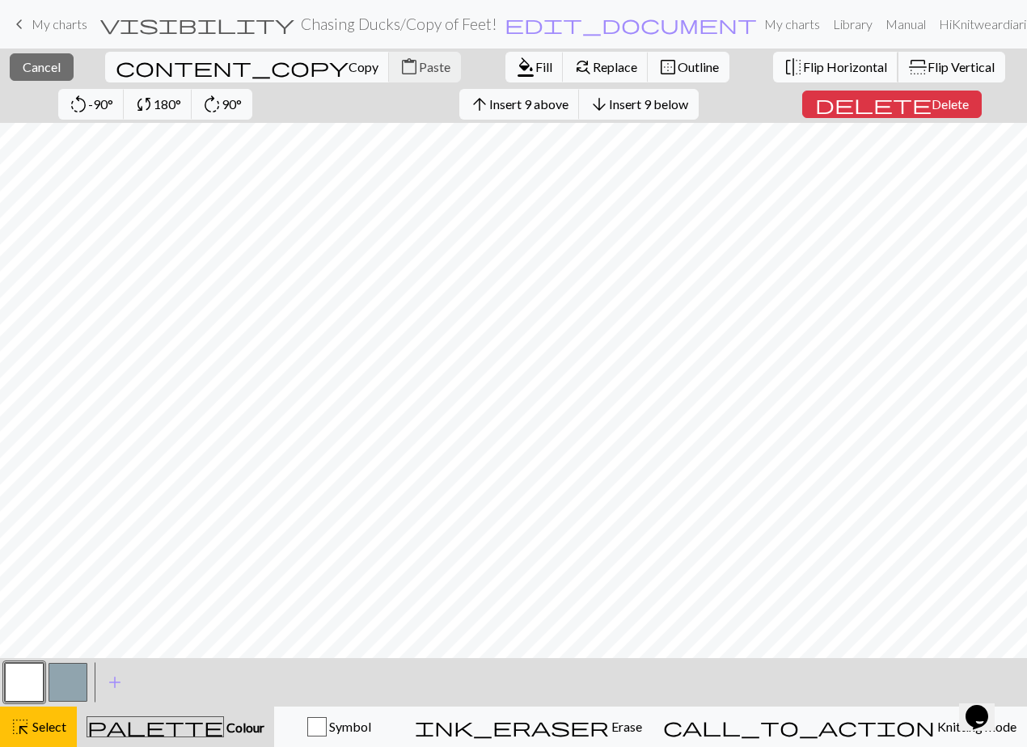
click at [803, 62] on span "Flip Horizontal" at bounding box center [845, 66] width 84 height 15
click at [48, 735] on div "highlight_alt Select Select" at bounding box center [39, 726] width 56 height 19
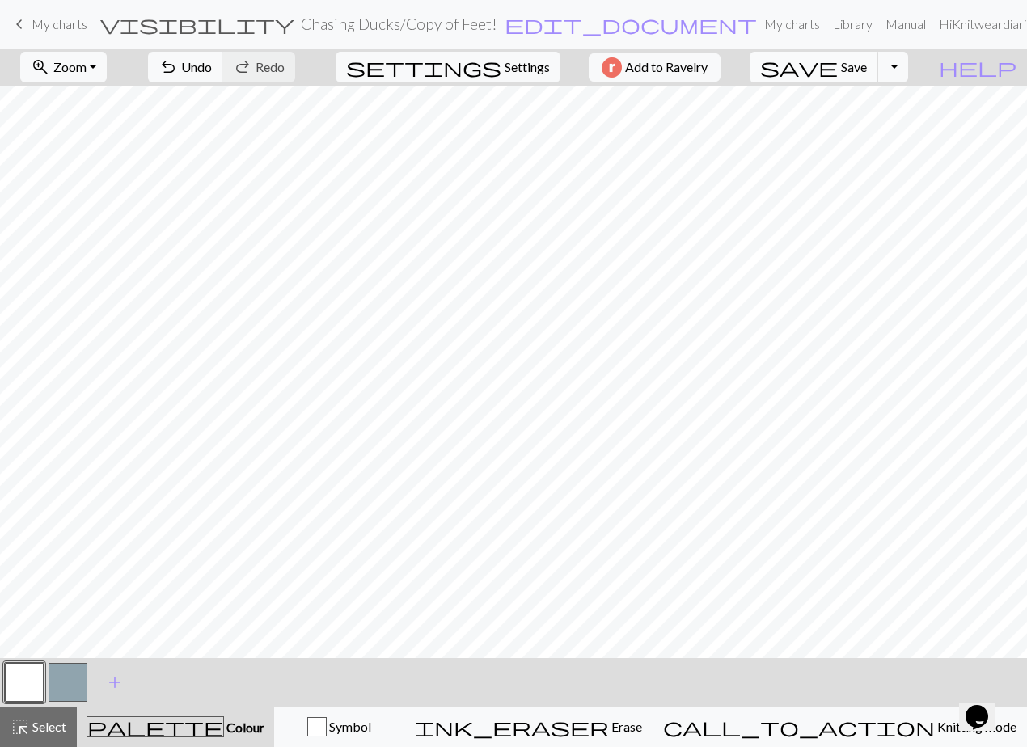
click at [867, 65] on span "Save" at bounding box center [854, 66] width 26 height 15
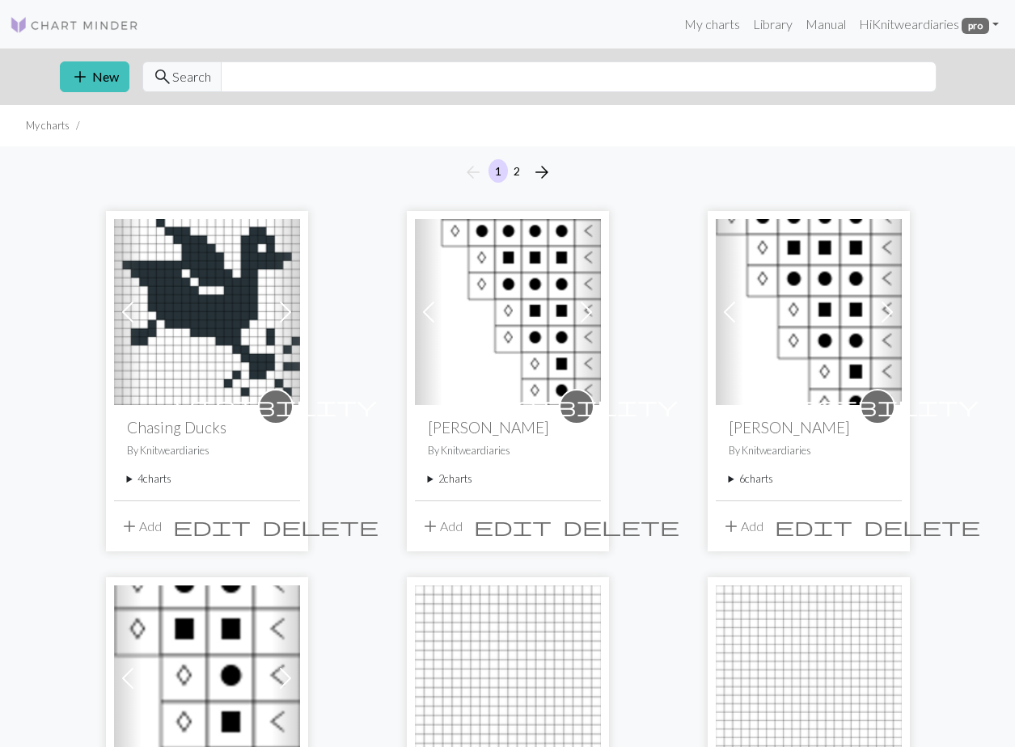
click at [127, 476] on summary "4 charts" at bounding box center [207, 479] width 160 height 15
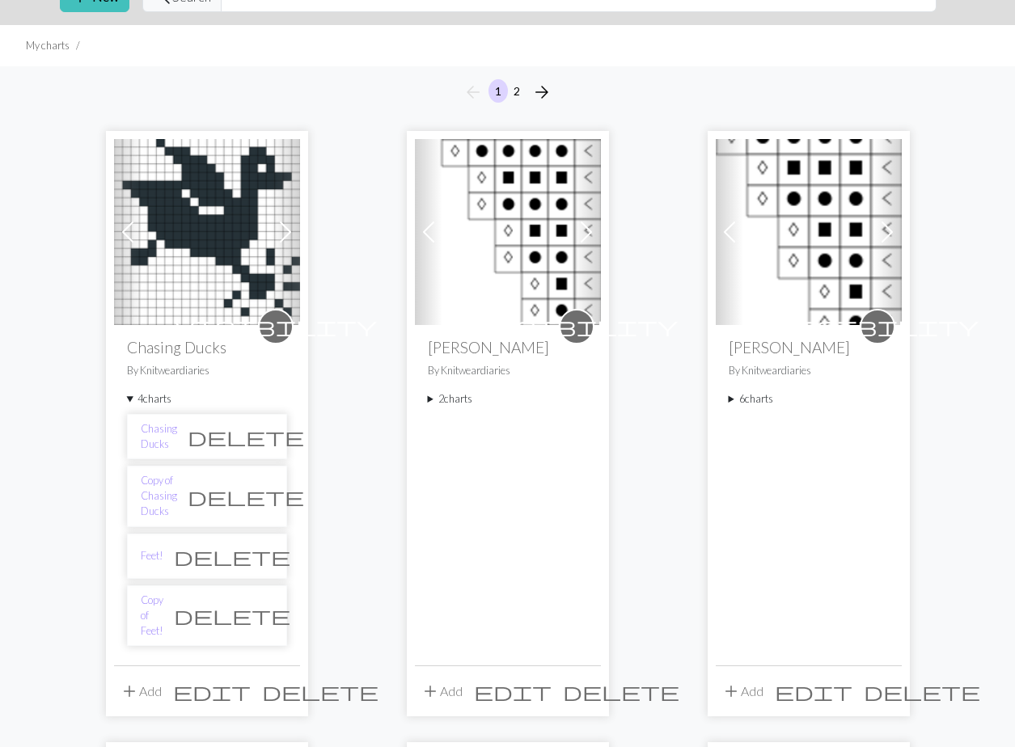
scroll to position [81, 0]
click at [157, 548] on link "Feet!" at bounding box center [152, 555] width 23 height 15
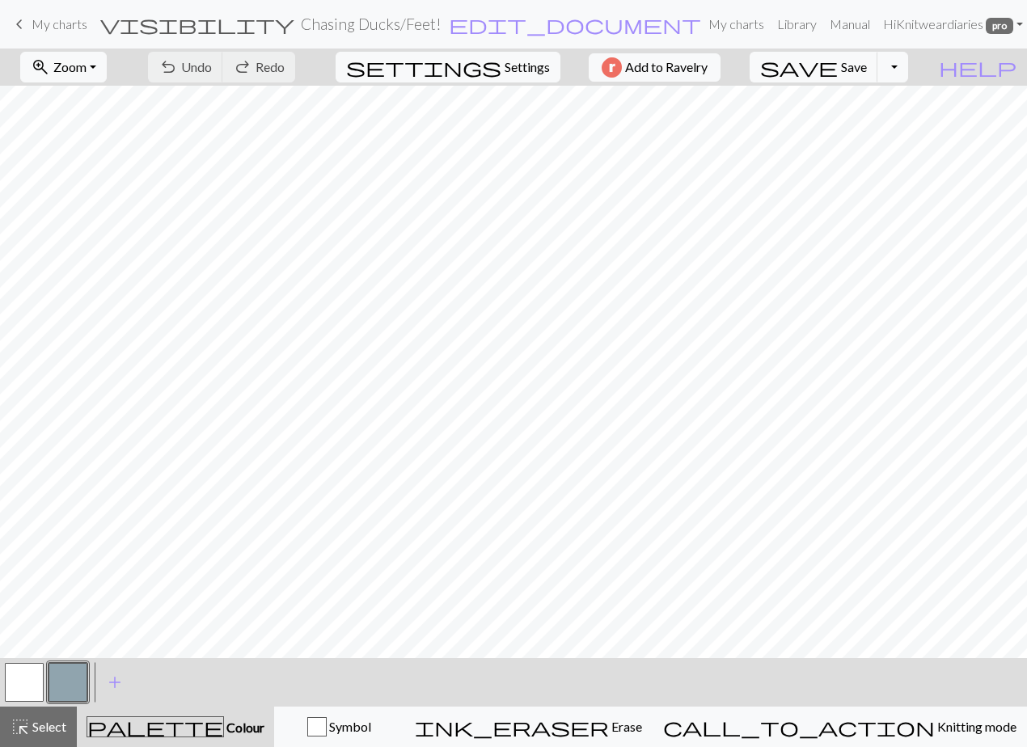
click at [78, 30] on span "My charts" at bounding box center [60, 23] width 56 height 15
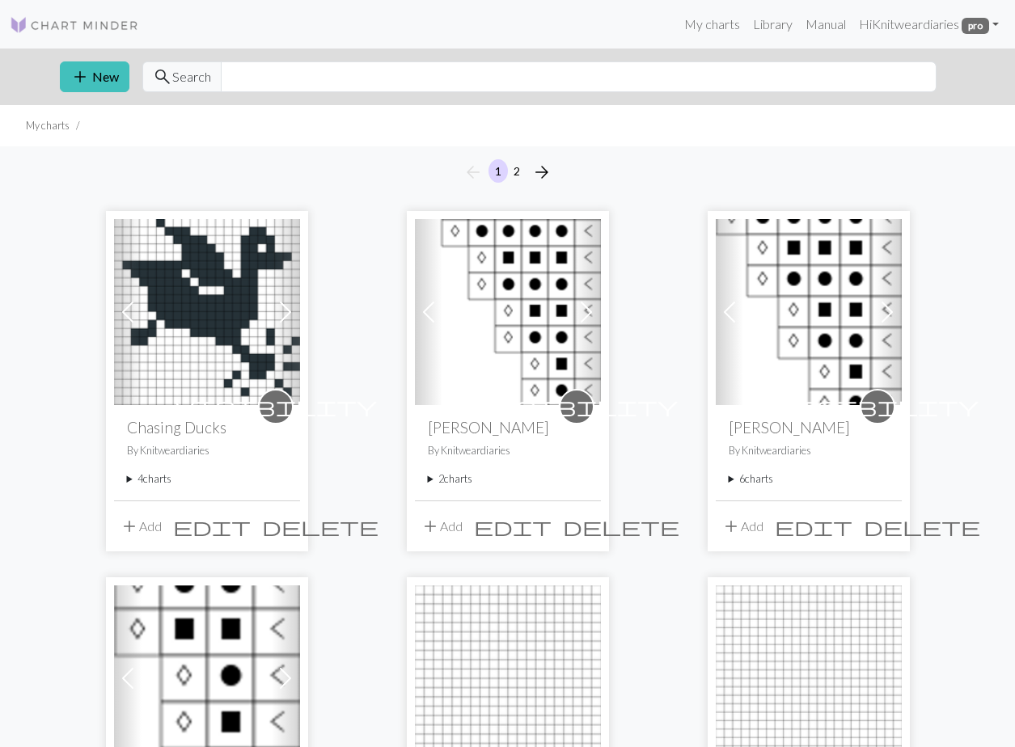
click at [129, 478] on summary "4 charts" at bounding box center [207, 479] width 160 height 15
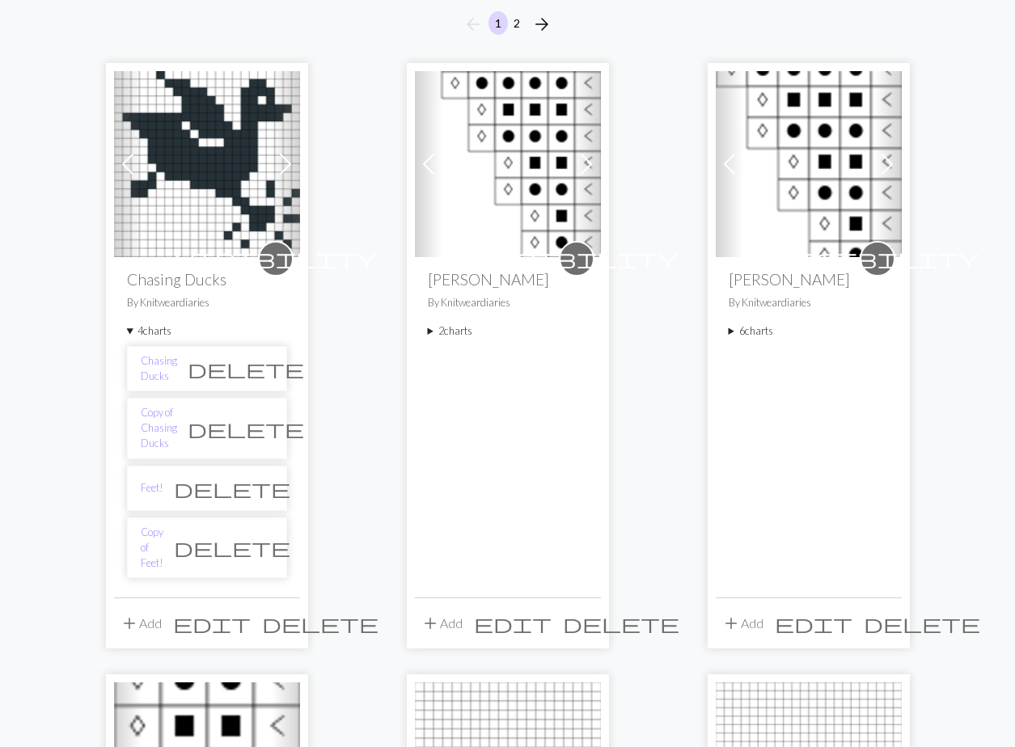
scroll to position [243, 0]
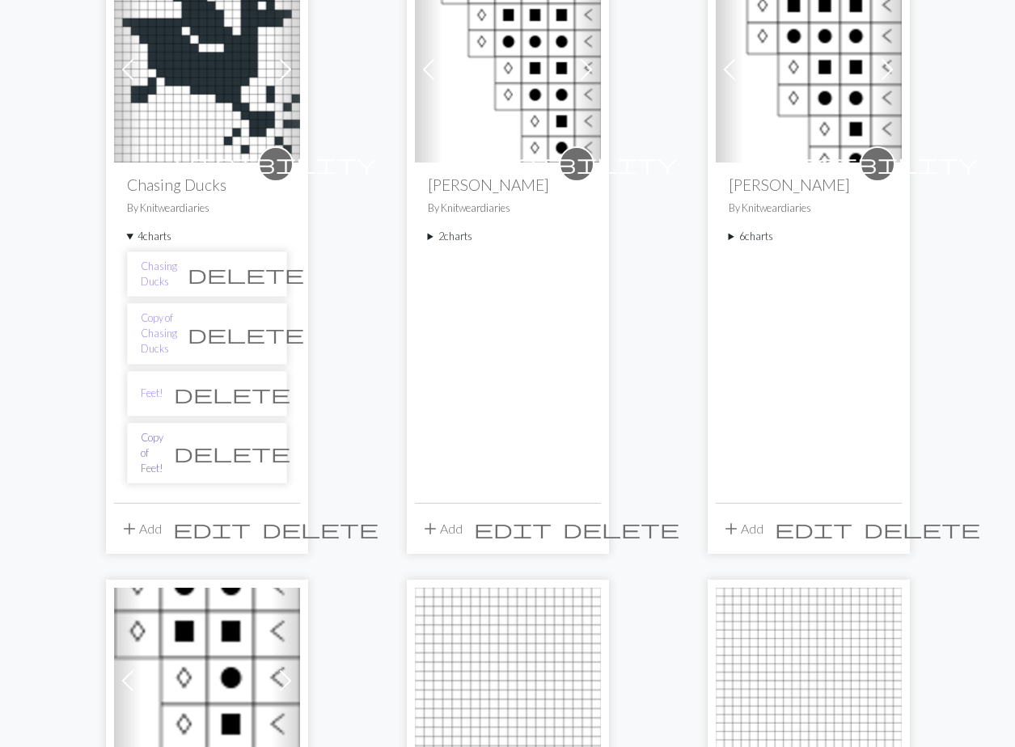
click at [163, 433] on link "Copy of Feet!" at bounding box center [152, 453] width 23 height 47
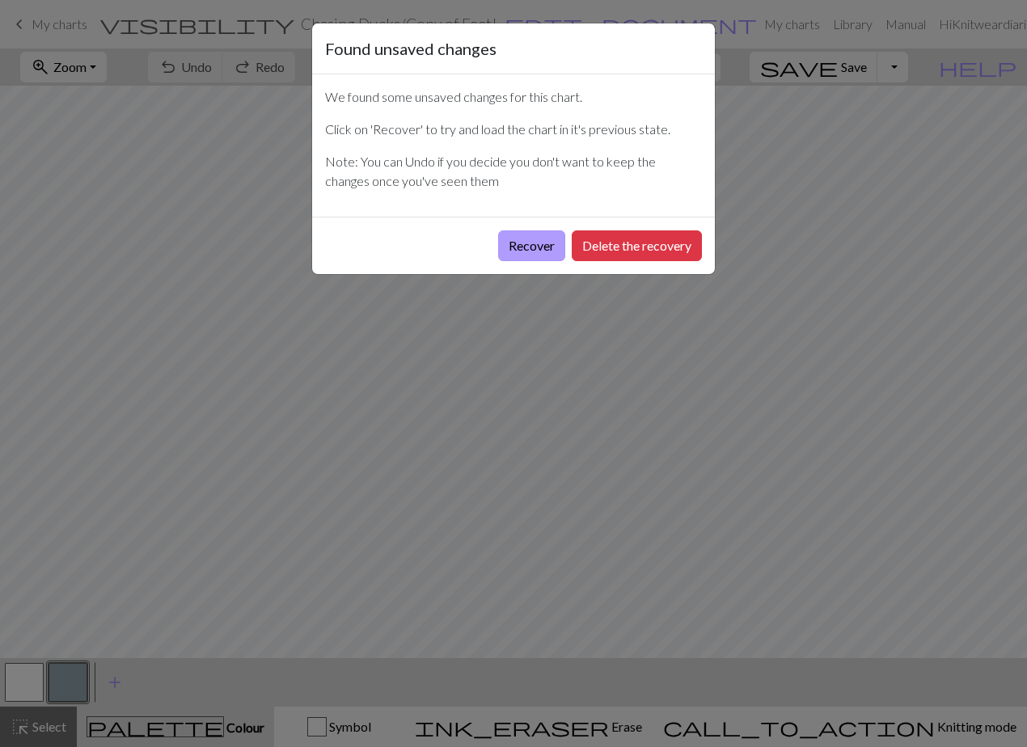
click at [521, 250] on button "Recover" at bounding box center [531, 246] width 67 height 31
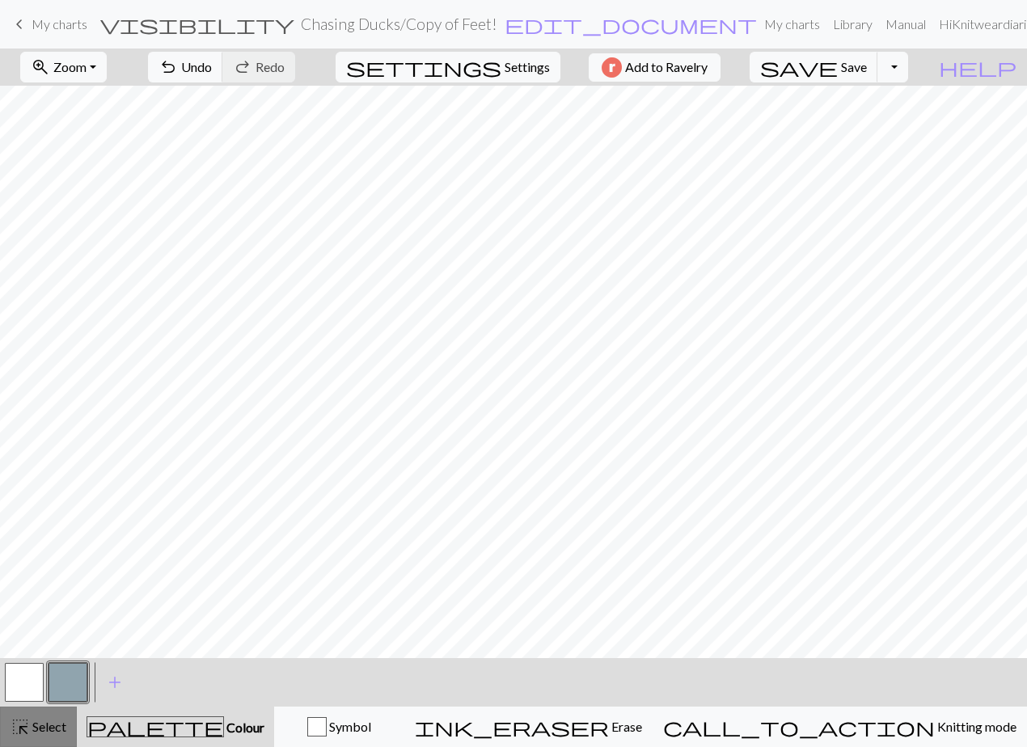
click at [42, 726] on span "Select" at bounding box center [48, 726] width 36 height 15
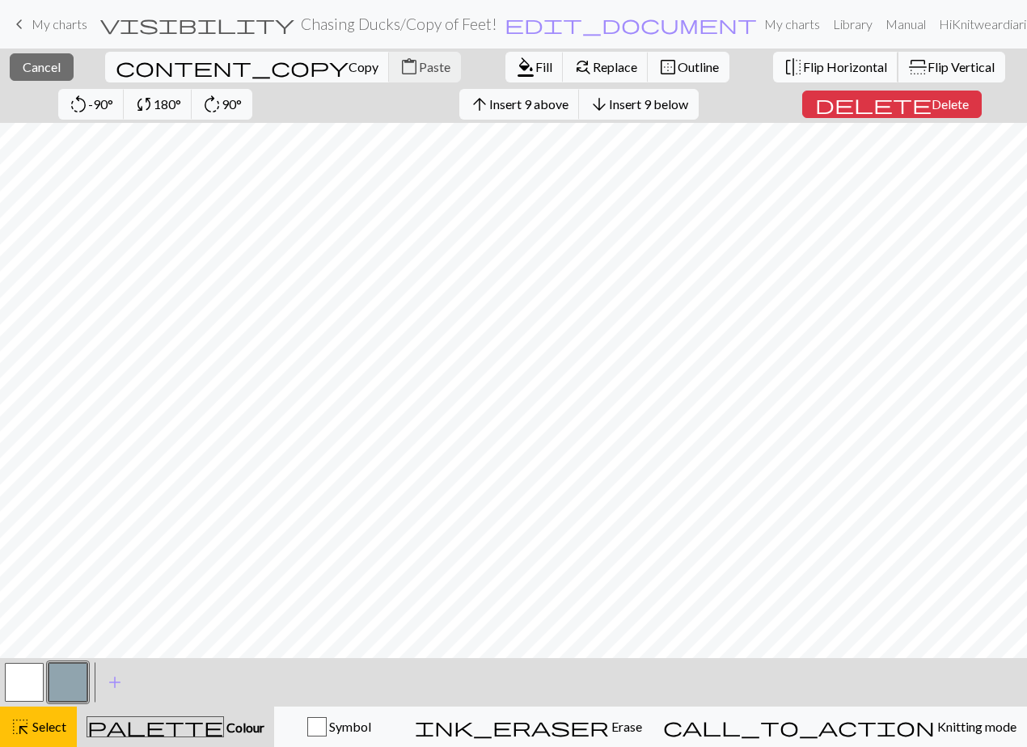
click at [803, 70] on span "Flip Horizontal" at bounding box center [845, 66] width 84 height 15
click at [27, 732] on span "highlight_alt" at bounding box center [20, 727] width 19 height 23
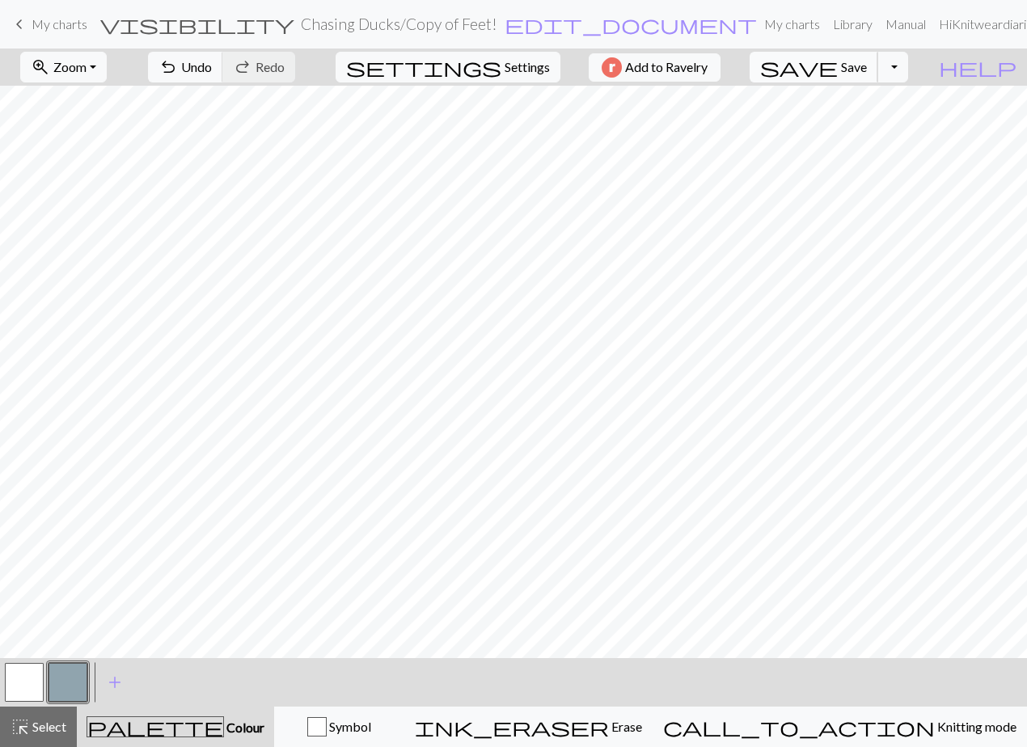
click at [878, 58] on button "save Save Save" at bounding box center [814, 67] width 129 height 31
click at [53, 25] on span "My charts" at bounding box center [60, 23] width 56 height 15
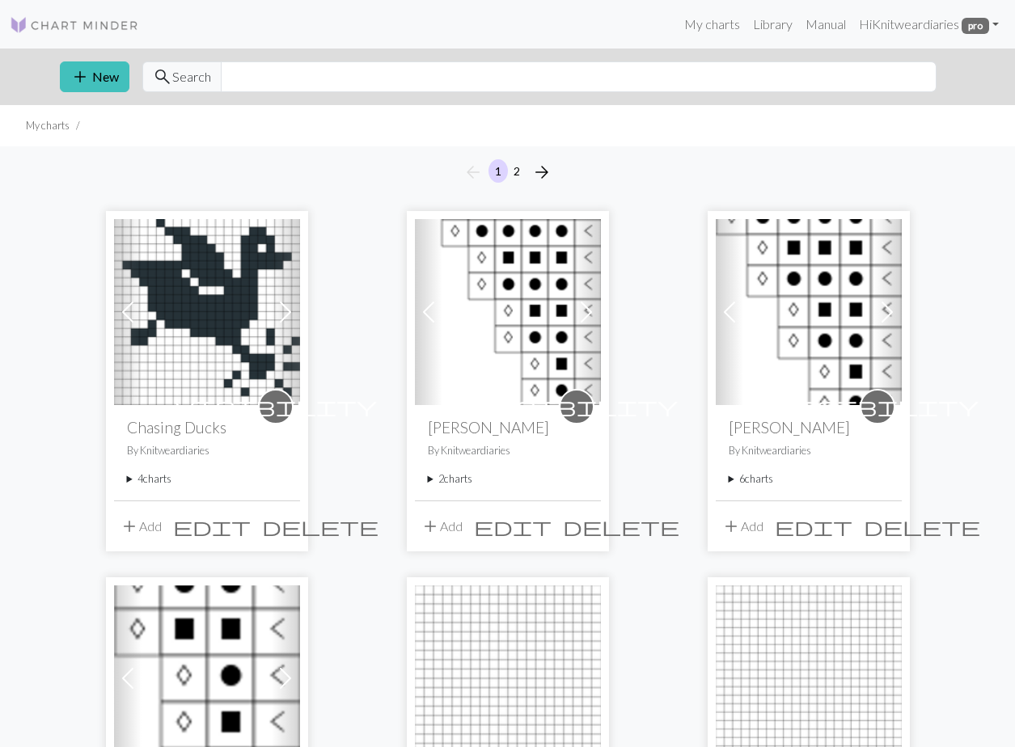
click at [128, 525] on span "add" at bounding box center [129, 526] width 19 height 23
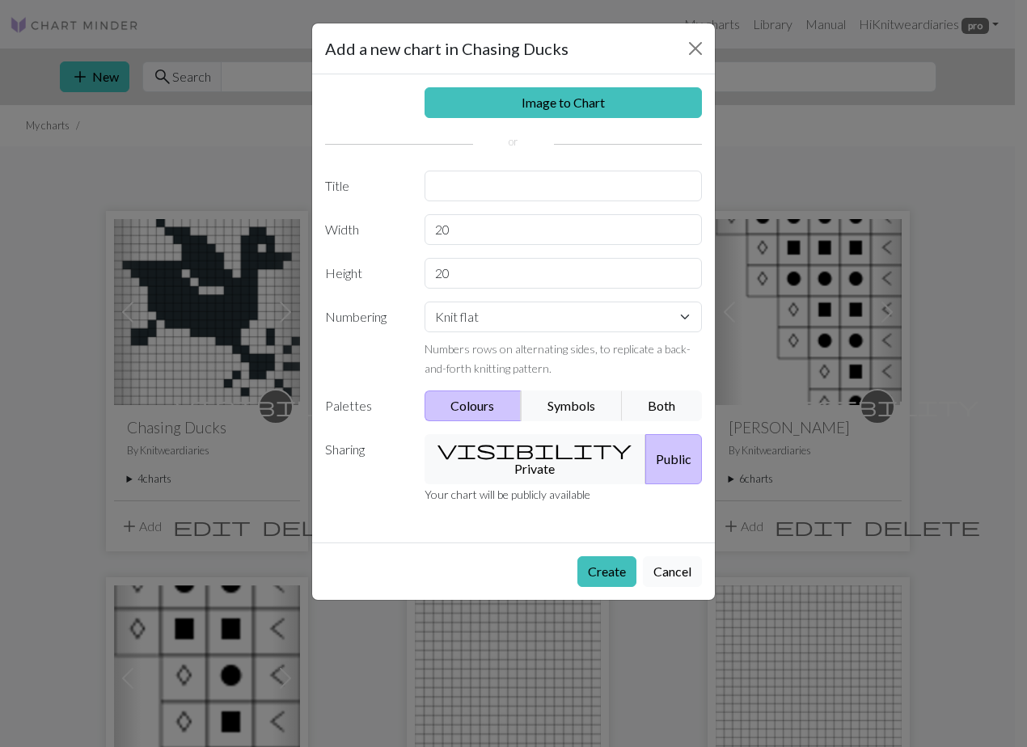
click at [679, 556] on button "Cancel" at bounding box center [672, 571] width 59 height 31
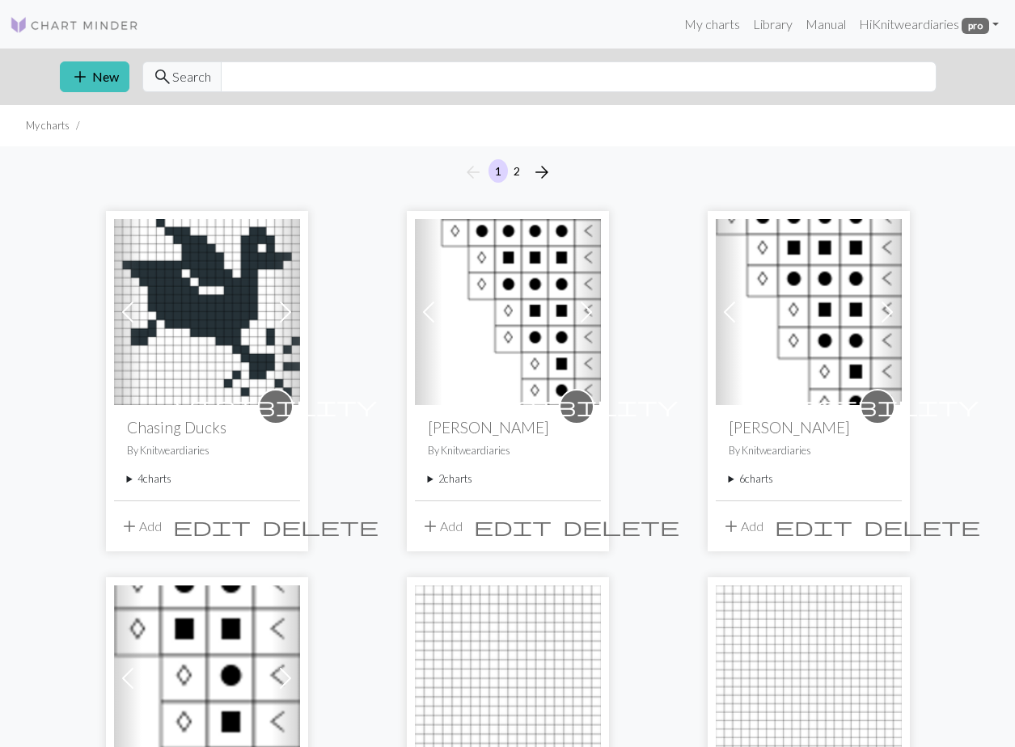
click at [149, 472] on summary "4 charts" at bounding box center [207, 479] width 160 height 15
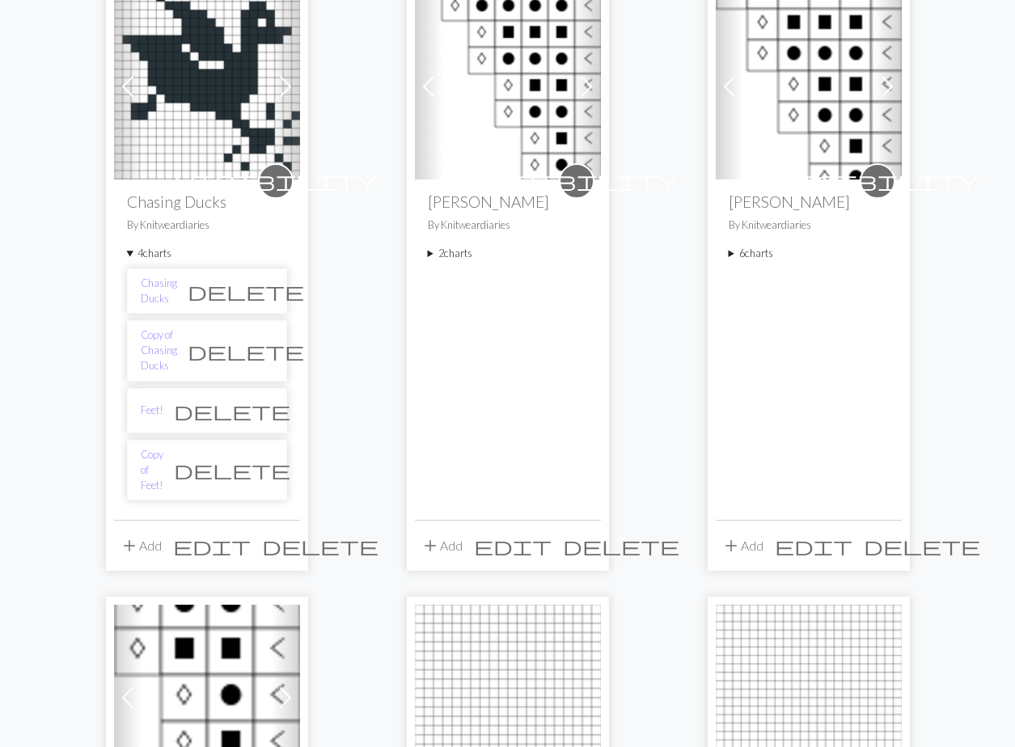
scroll to position [243, 0]
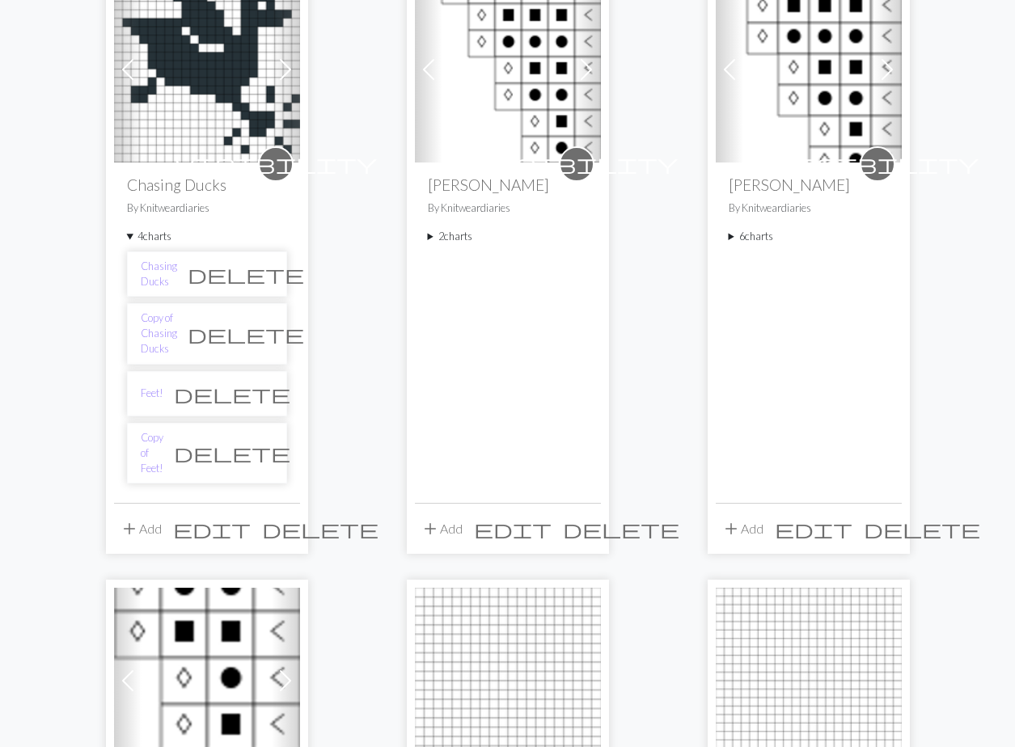
click at [189, 376] on li "Feet! delete" at bounding box center [207, 393] width 160 height 45
click at [146, 386] on link "Feet!" at bounding box center [152, 393] width 23 height 15
